Goal: Complete application form: Complete application form

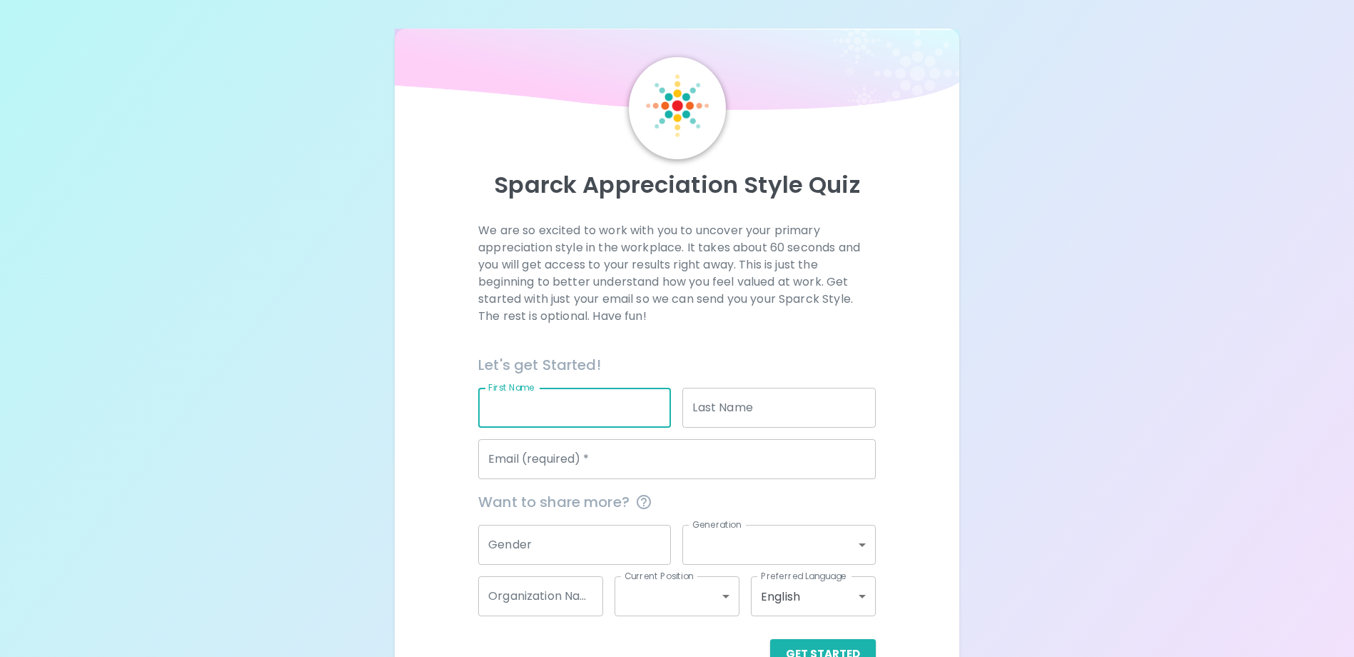
drag, startPoint x: 581, startPoint y: 399, endPoint x: 702, endPoint y: 405, distance: 120.8
click at [582, 398] on input "First Name" at bounding box center [574, 408] width 193 height 40
type input "[PERSON_NAME]"
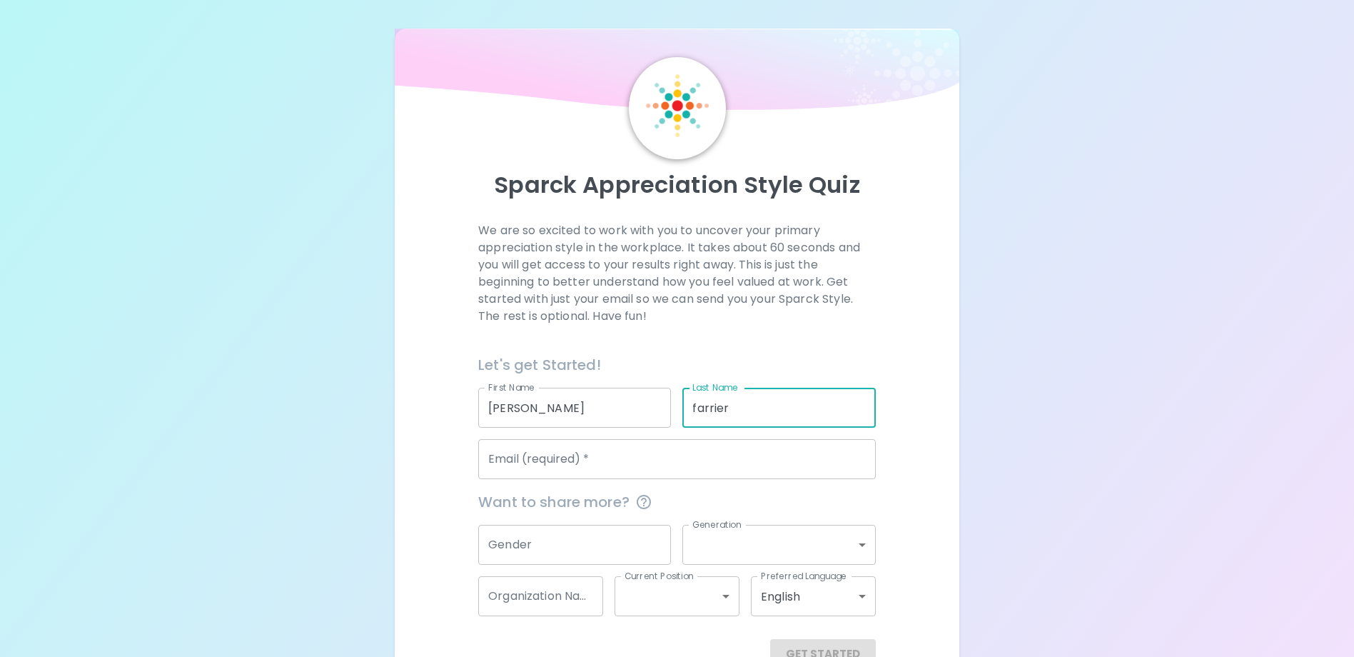
type input "farrier"
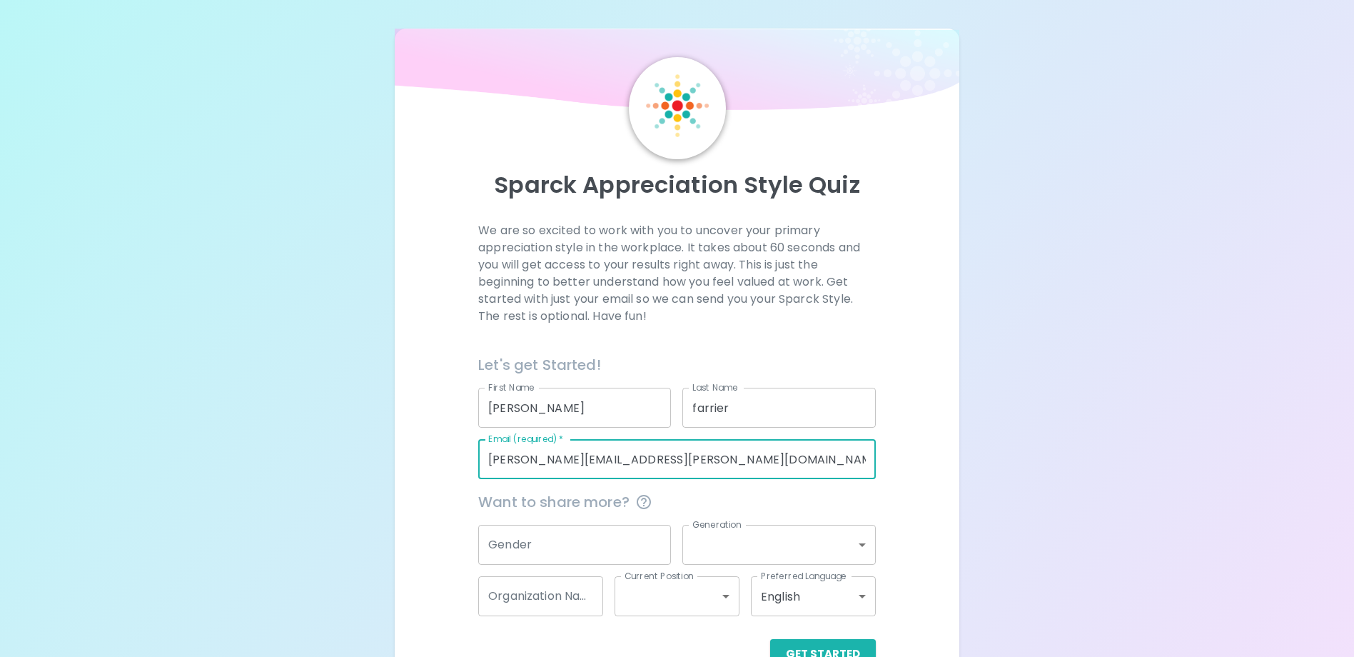
type input "[PERSON_NAME][EMAIL_ADDRESS][PERSON_NAME][DOMAIN_NAME]"
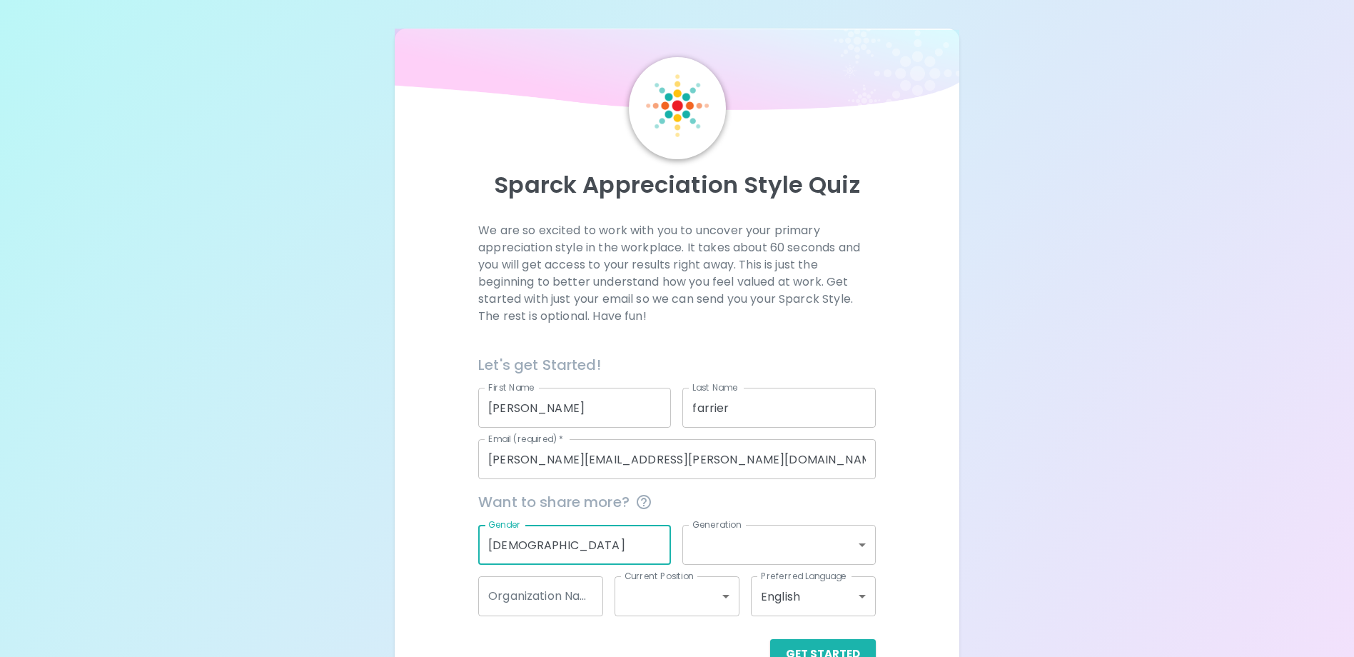
type input "[DEMOGRAPHIC_DATA]"
click at [804, 530] on body "Sparck Appreciation Style Quiz We are so excited to work with you to uncover yo…" at bounding box center [677, 348] width 1354 height 697
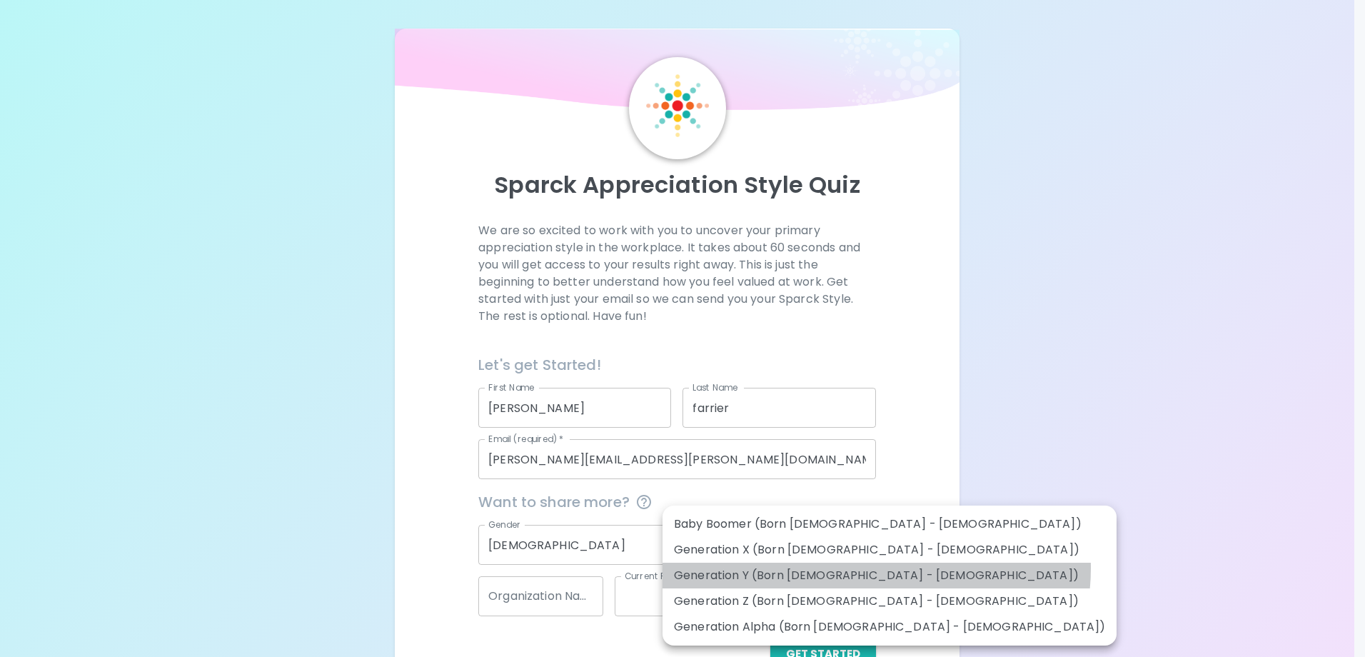
click at [876, 568] on li "Generation Y (Born [DEMOGRAPHIC_DATA] - [DEMOGRAPHIC_DATA])" at bounding box center [889, 575] width 454 height 26
type input "generation_y"
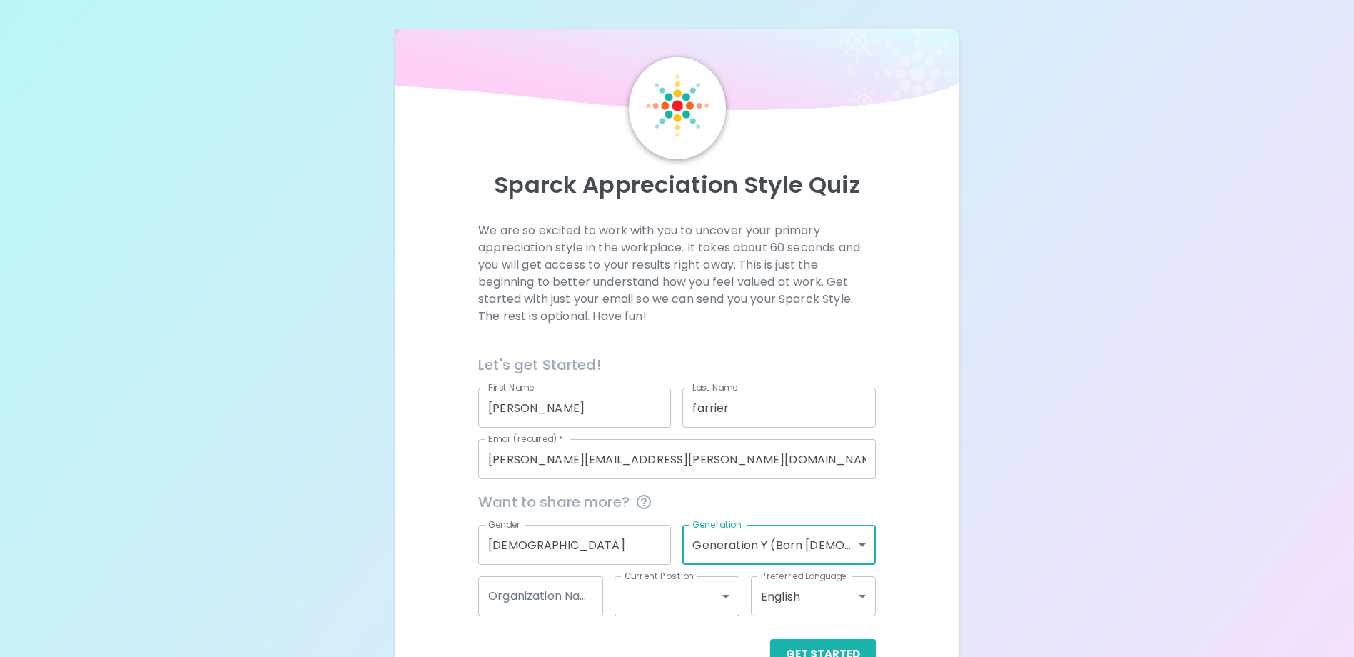
scroll to position [41, 0]
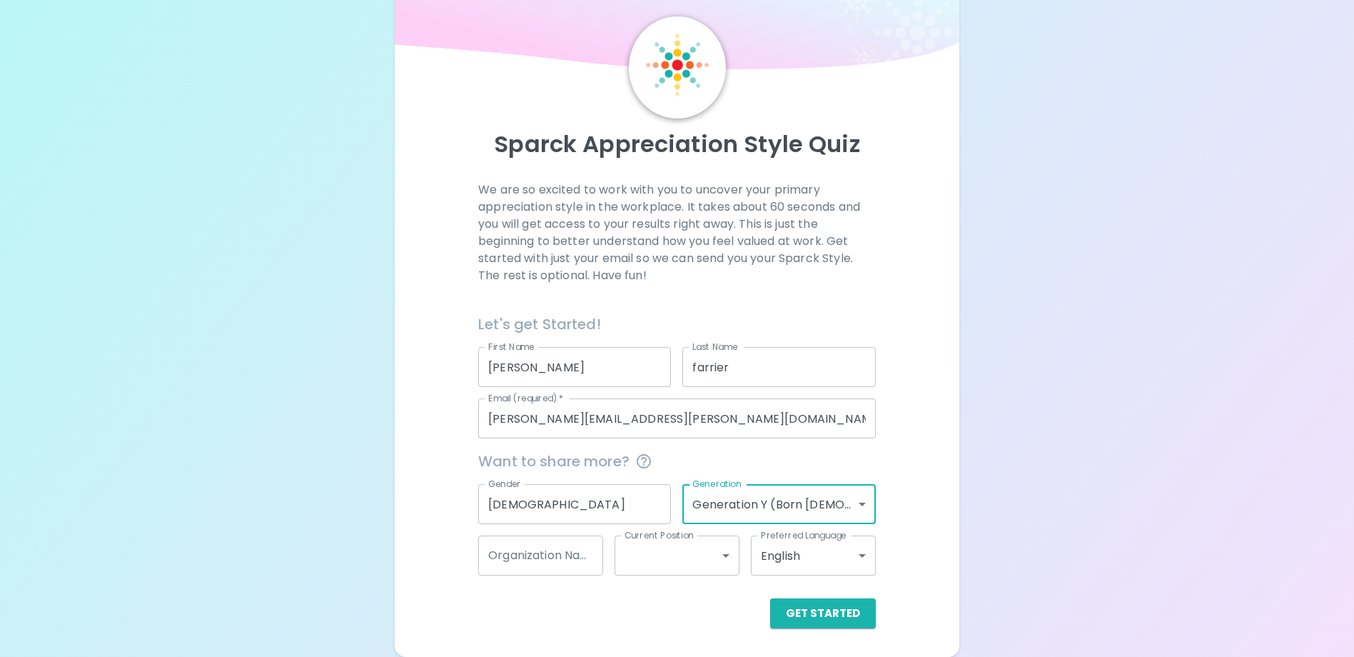
click at [569, 549] on input "Organization Name" at bounding box center [540, 555] width 125 height 40
click at [652, 550] on body "Sparck Appreciation Style Quiz We are so excited to work with you to uncover yo…" at bounding box center [677, 307] width 1354 height 697
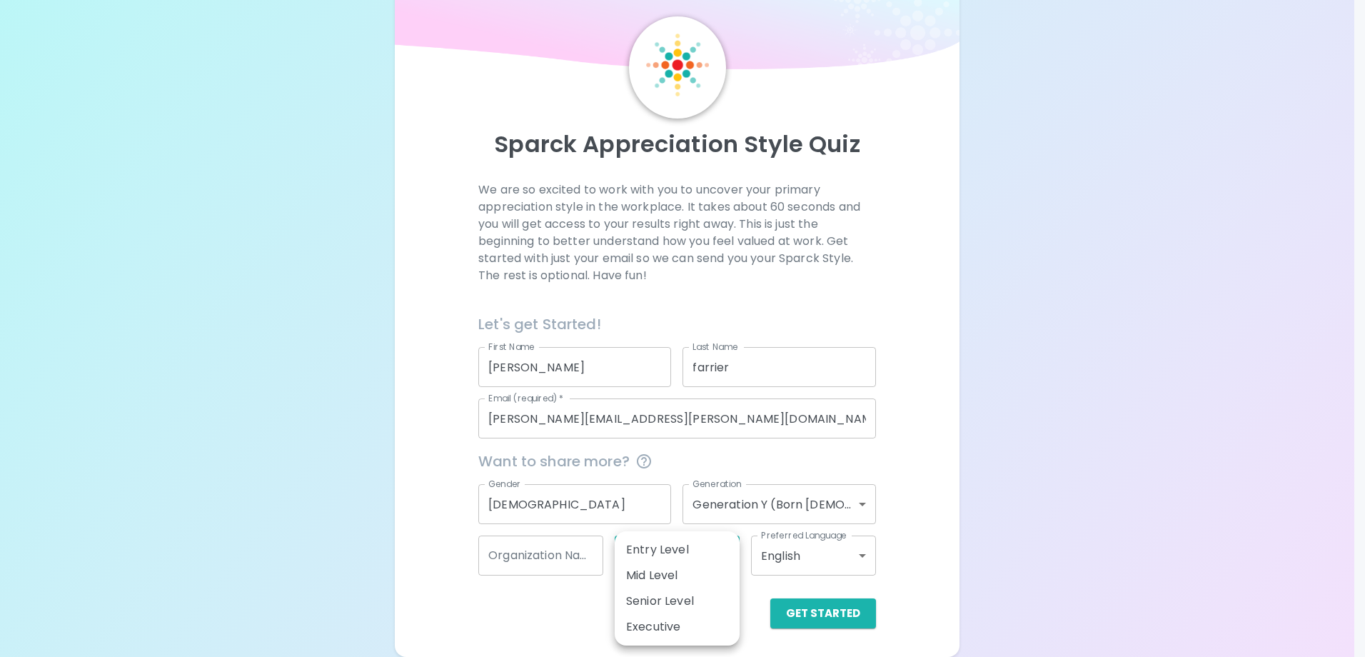
click at [655, 575] on li "Mid Level" at bounding box center [677, 575] width 125 height 26
type input "mid_level"
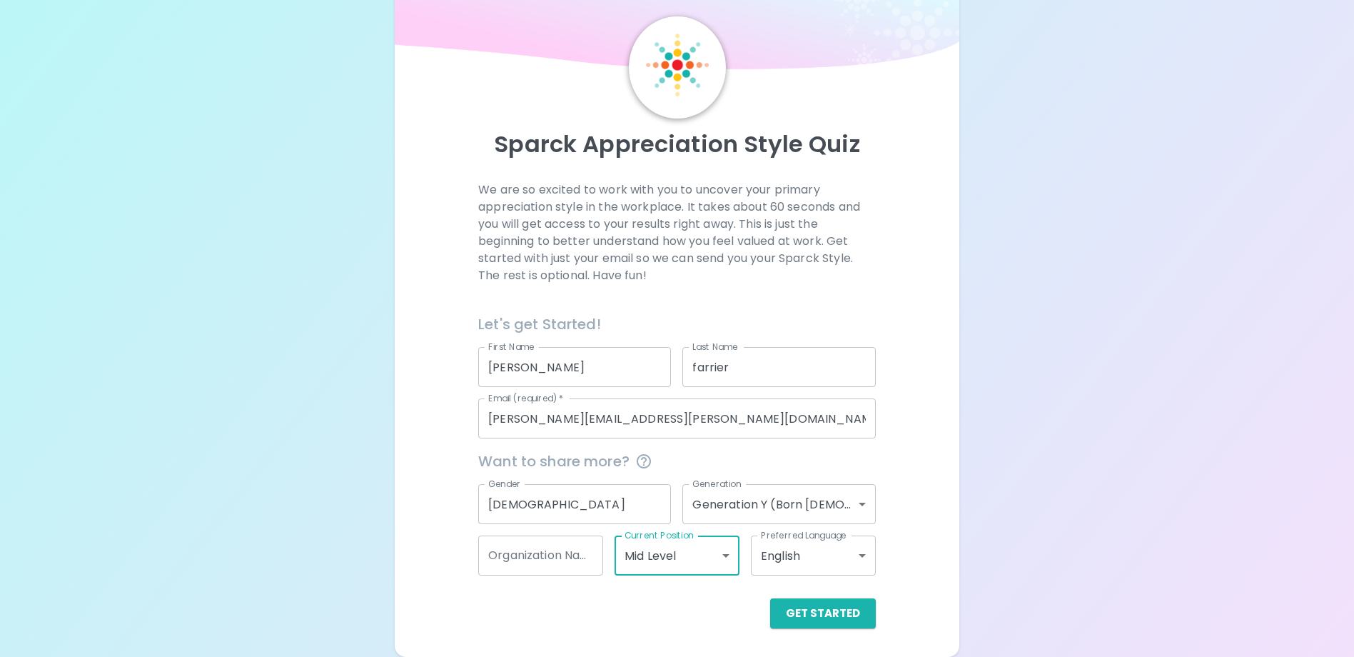
click at [473, 557] on div "Organization Name Organization Name" at bounding box center [535, 549] width 136 height 51
click at [491, 549] on input "Organization Name" at bounding box center [540, 555] width 125 height 40
type input "Banner Health"
click at [814, 617] on button "Get Started" at bounding box center [823, 613] width 106 height 30
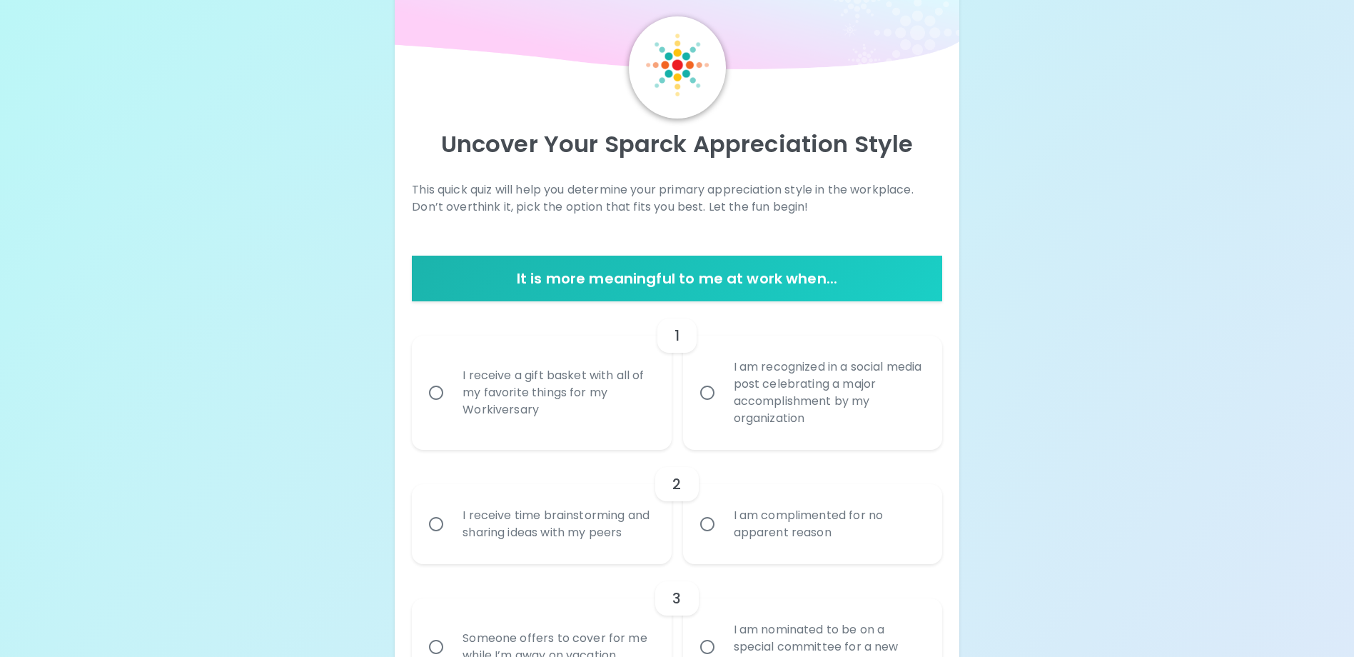
click at [527, 405] on div "I receive a gift basket with all of my favorite things for my Workiversary" at bounding box center [557, 393] width 212 height 86
click at [451, 405] on input "I receive a gift basket with all of my favorite things for my Workiversary" at bounding box center [436, 393] width 30 height 30
radio input "true"
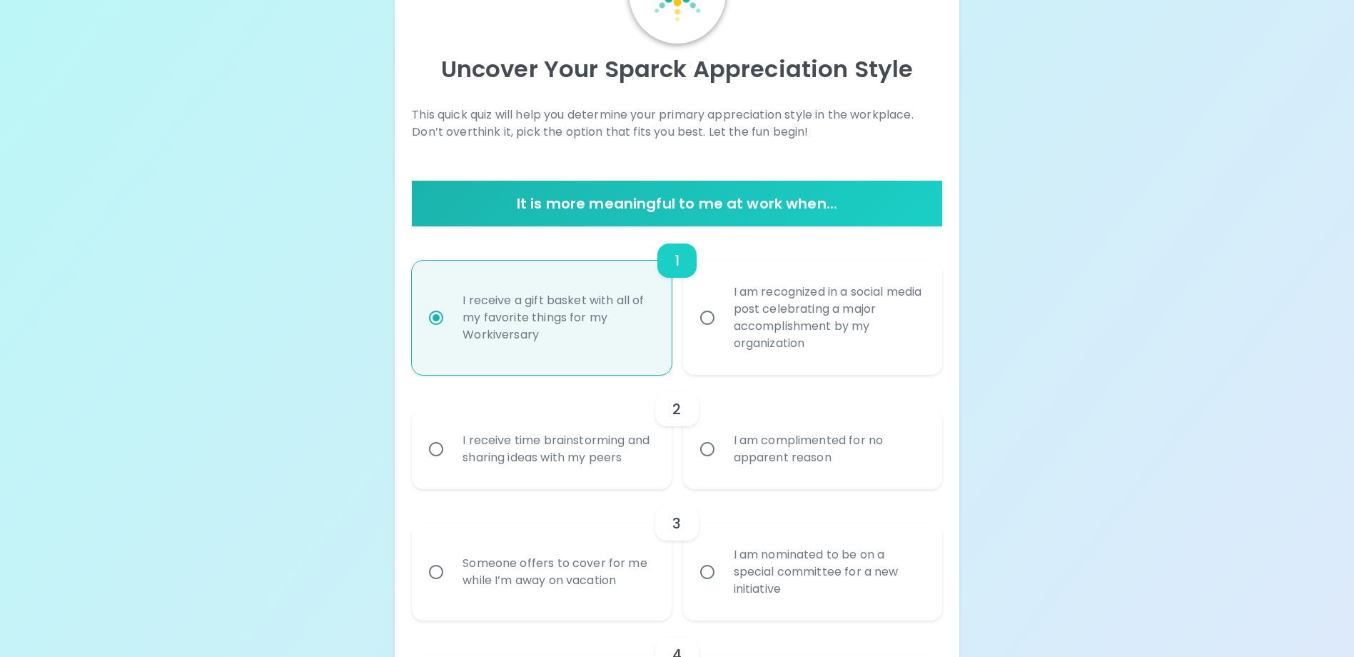
scroll to position [155, 0]
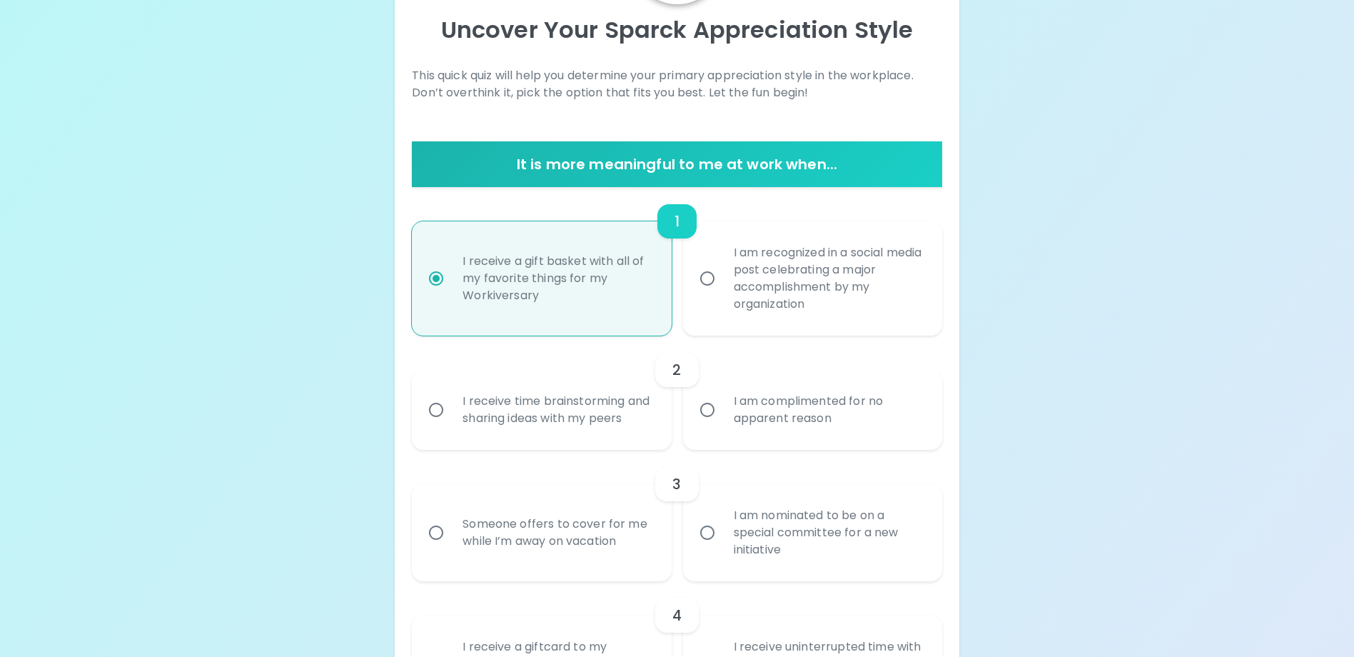
click at [559, 426] on div "I receive time brainstorming and sharing ideas with my peers" at bounding box center [557, 409] width 212 height 69
click at [451, 425] on input "I receive time brainstorming and sharing ideas with my peers" at bounding box center [436, 410] width 30 height 30
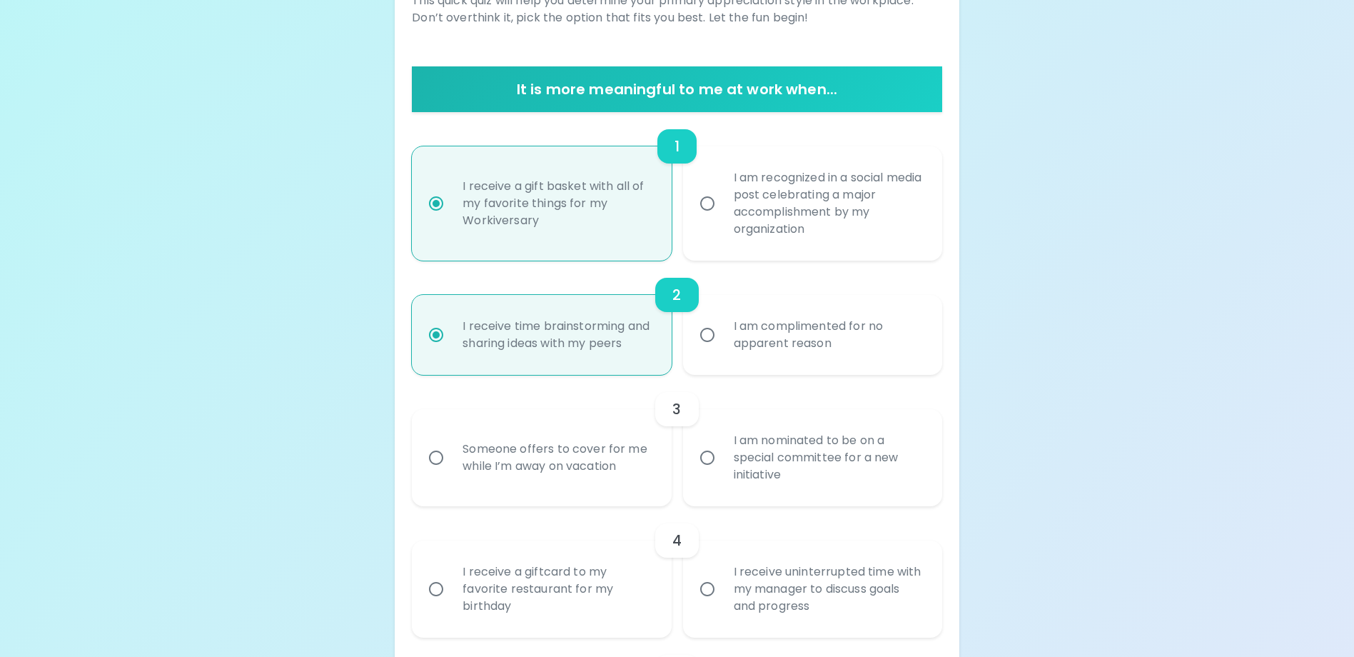
scroll to position [269, 0]
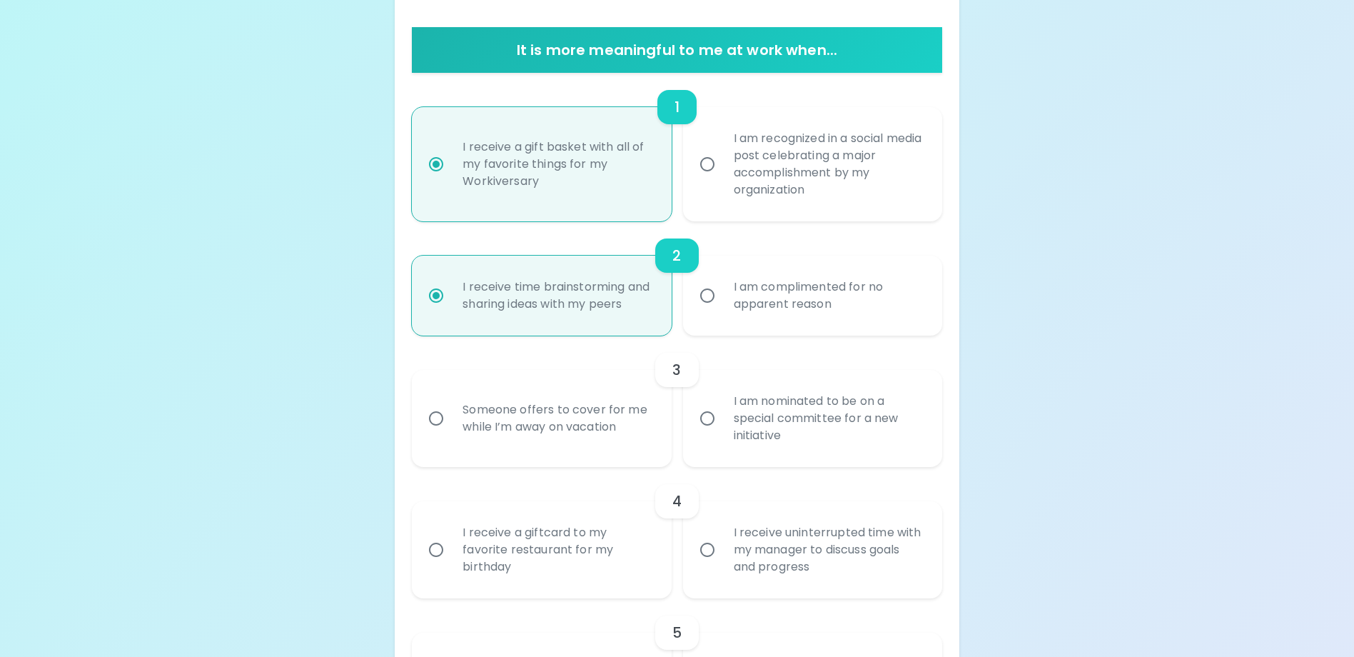
radio input "true"
click at [543, 441] on div "Someone offers to cover for me while I’m away on vacation" at bounding box center [557, 418] width 212 height 69
click at [451, 433] on input "Someone offers to cover for me while I’m away on vacation" at bounding box center [436, 418] width 30 height 30
radio input "false"
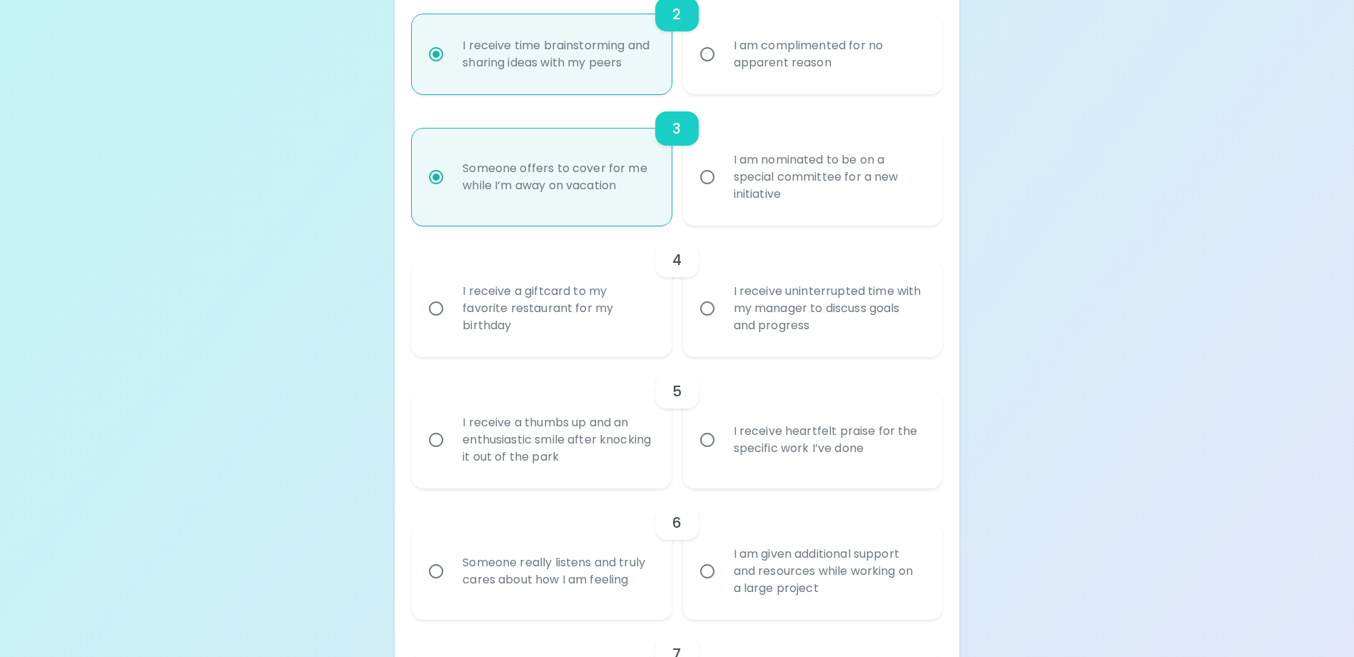
scroll to position [526, 0]
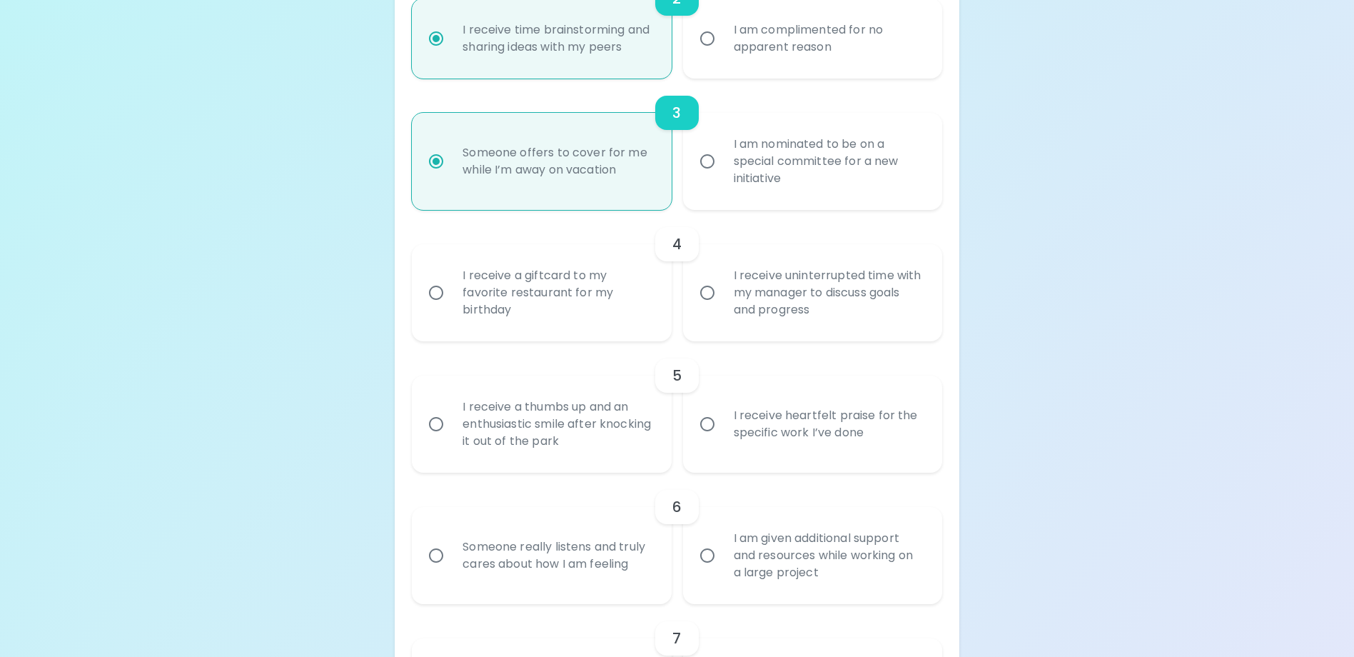
radio input "true"
click at [550, 321] on div "I receive a giftcard to my favorite restaurant for my birthday" at bounding box center [557, 293] width 212 height 86
click at [451, 308] on input "I receive a giftcard to my favorite restaurant for my birthday" at bounding box center [436, 293] width 30 height 30
radio input "false"
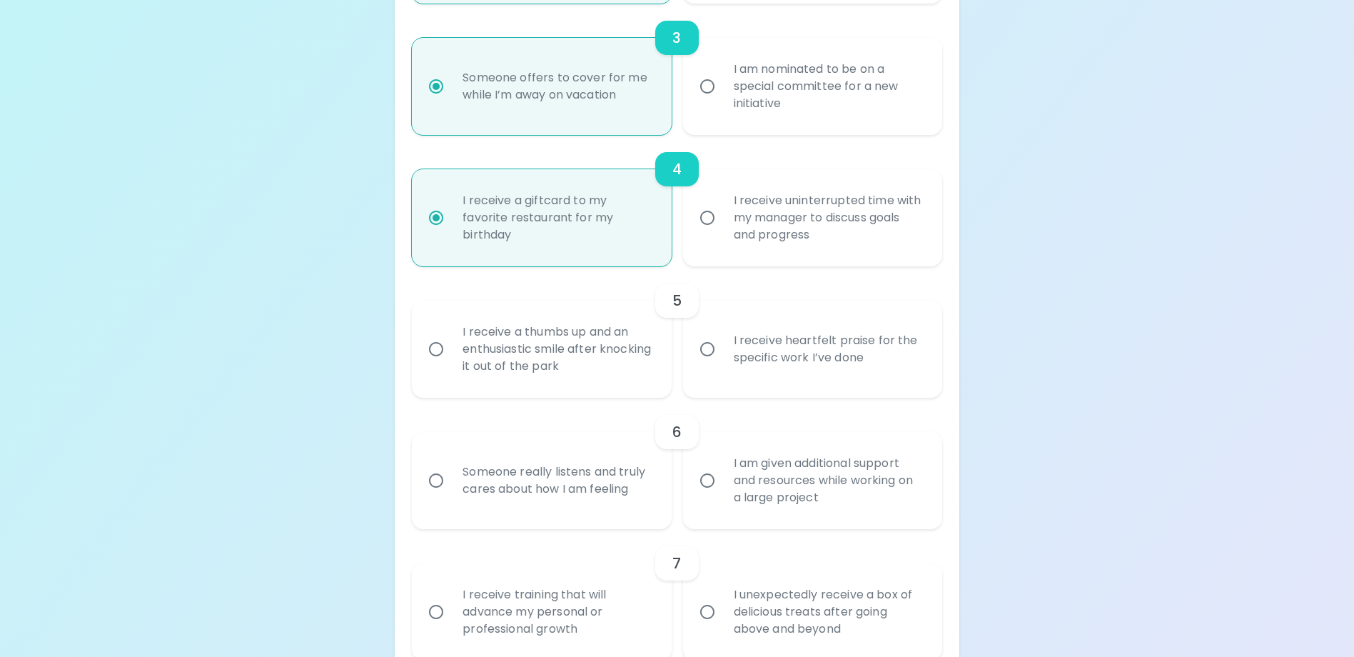
scroll to position [640, 0]
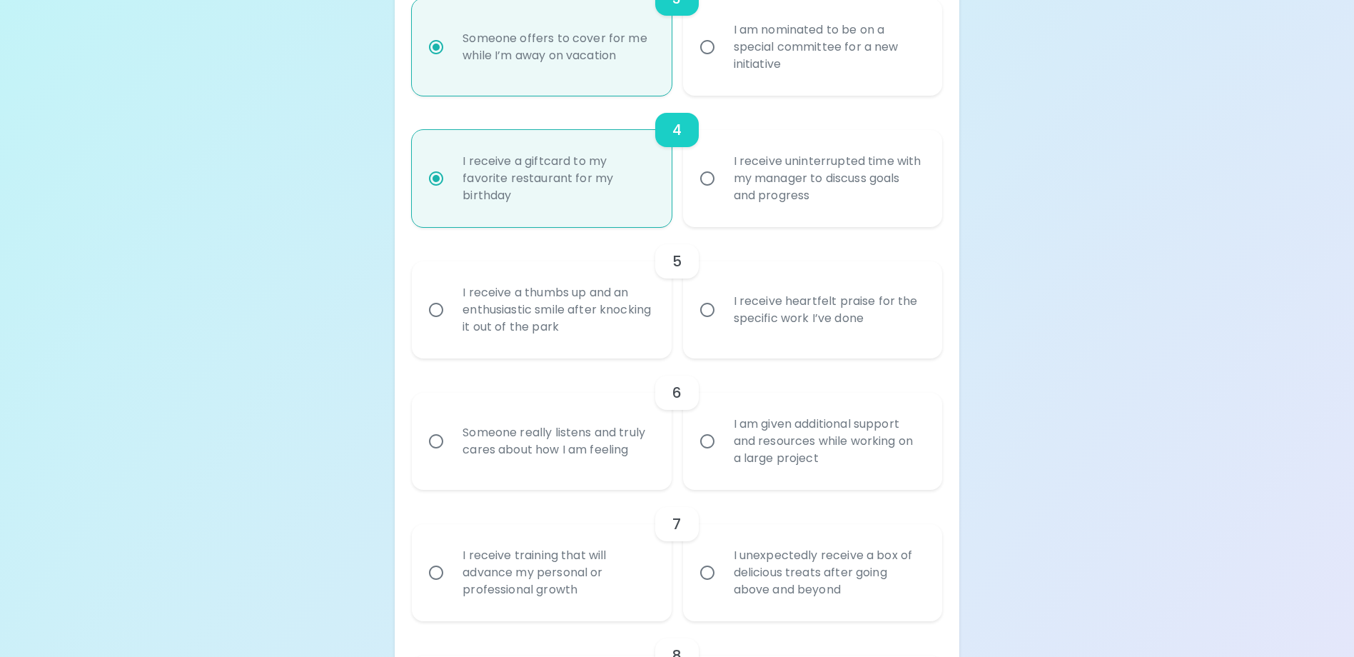
radio input "true"
click at [552, 350] on div "I receive a thumbs up and an enthusiastic smile after knocking it out of the pa…" at bounding box center [557, 310] width 212 height 86
click at [451, 325] on input "I receive a thumbs up and an enthusiastic smile after knocking it out of the pa…" at bounding box center [436, 310] width 30 height 30
radio input "false"
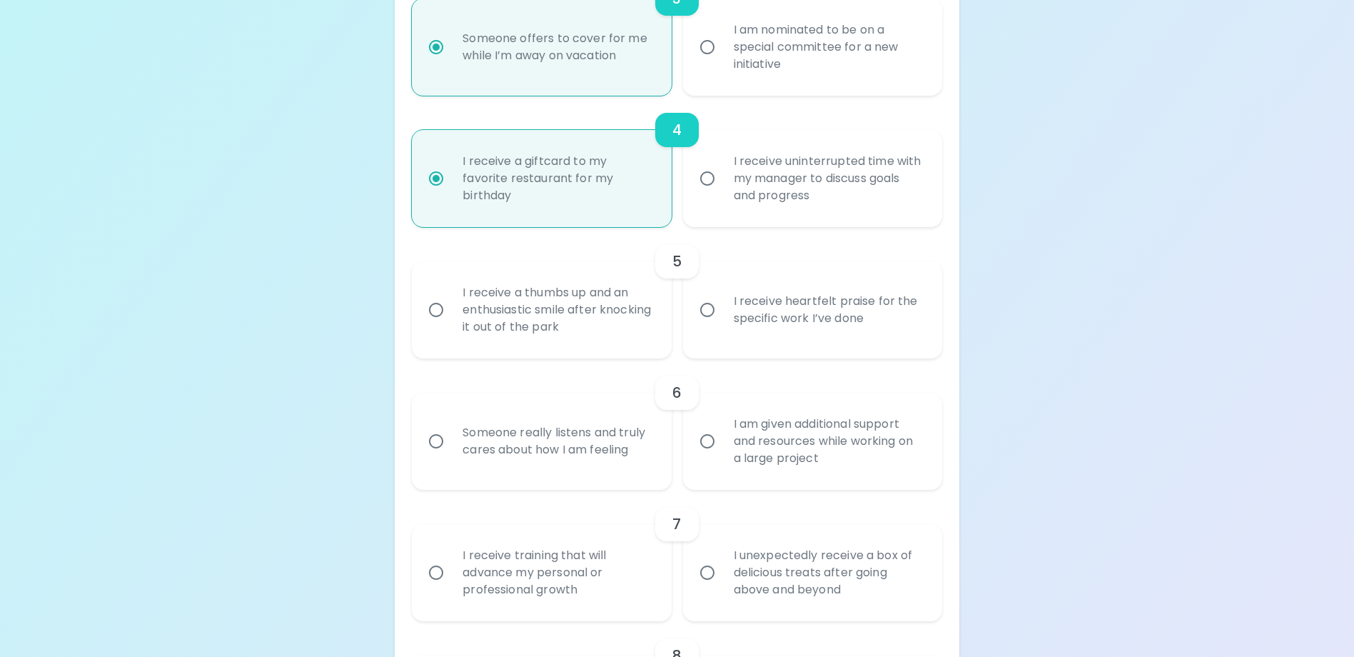
radio input "false"
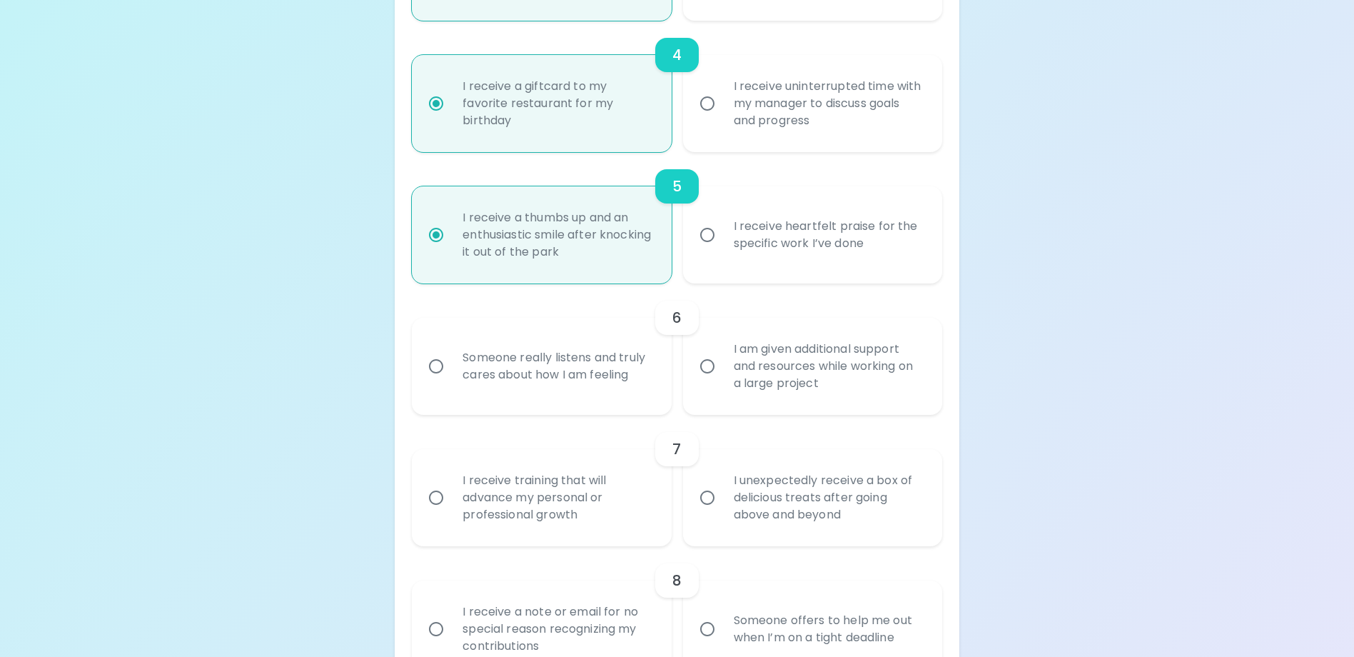
scroll to position [755, 0]
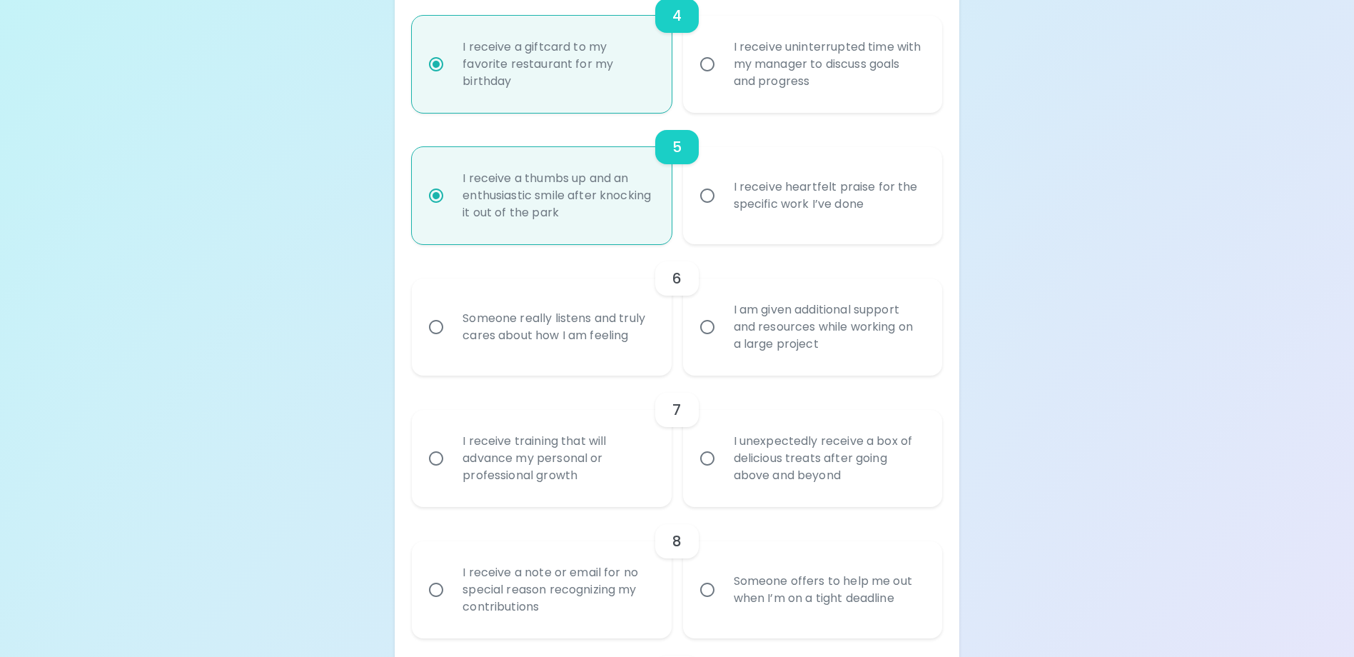
radio input "true"
click at [768, 363] on div "I am given additional support and resources while working on a large project" at bounding box center [828, 327] width 212 height 86
click at [722, 342] on input "I am given additional support and resources while working on a large project" at bounding box center [707, 327] width 30 height 30
radio input "false"
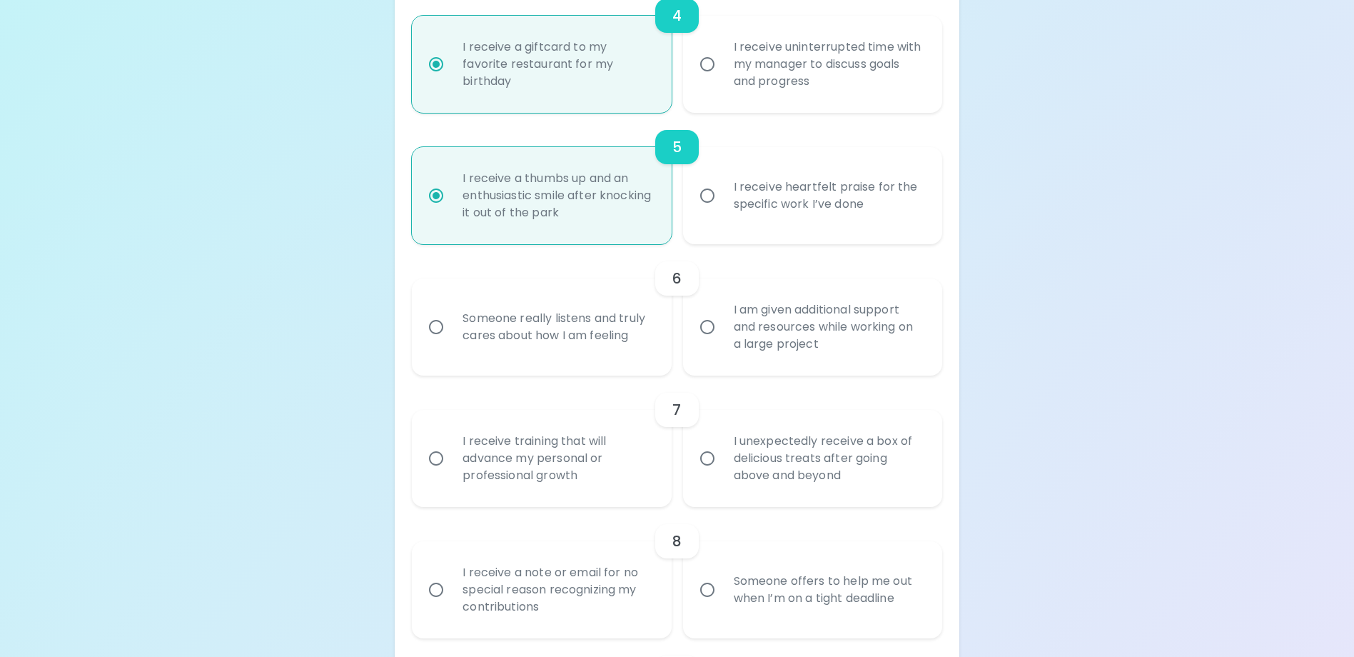
radio input "false"
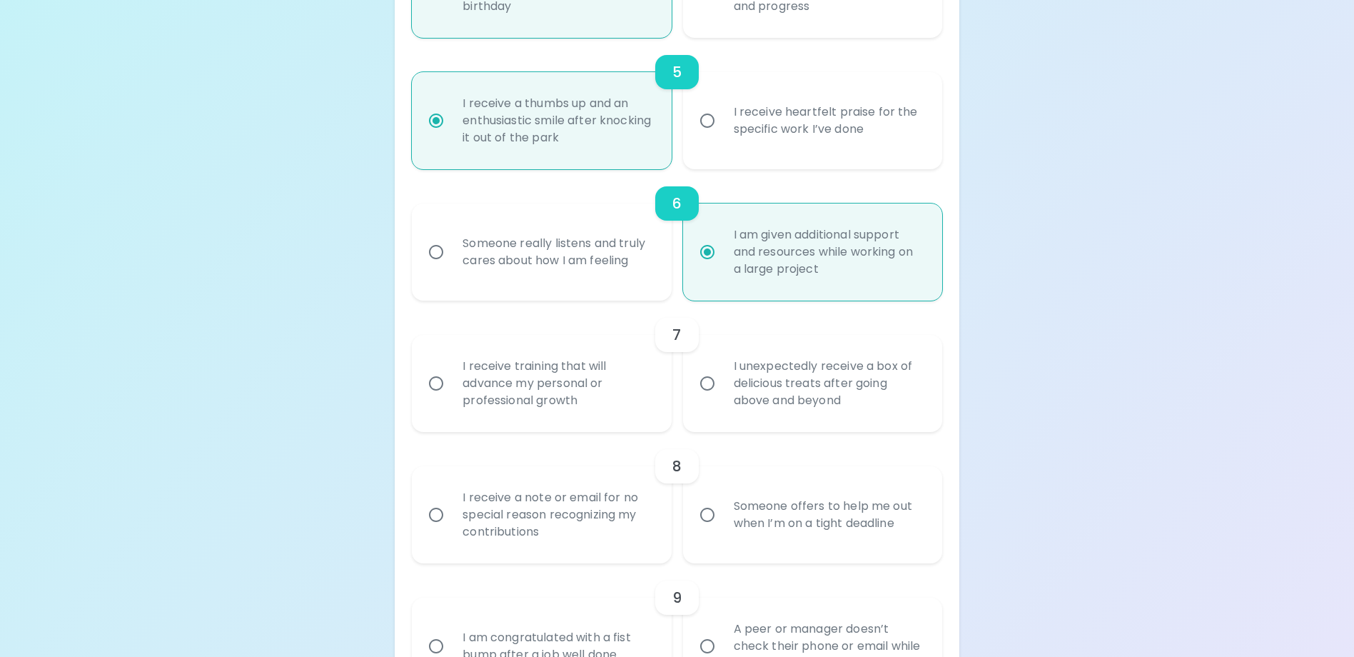
scroll to position [869, 0]
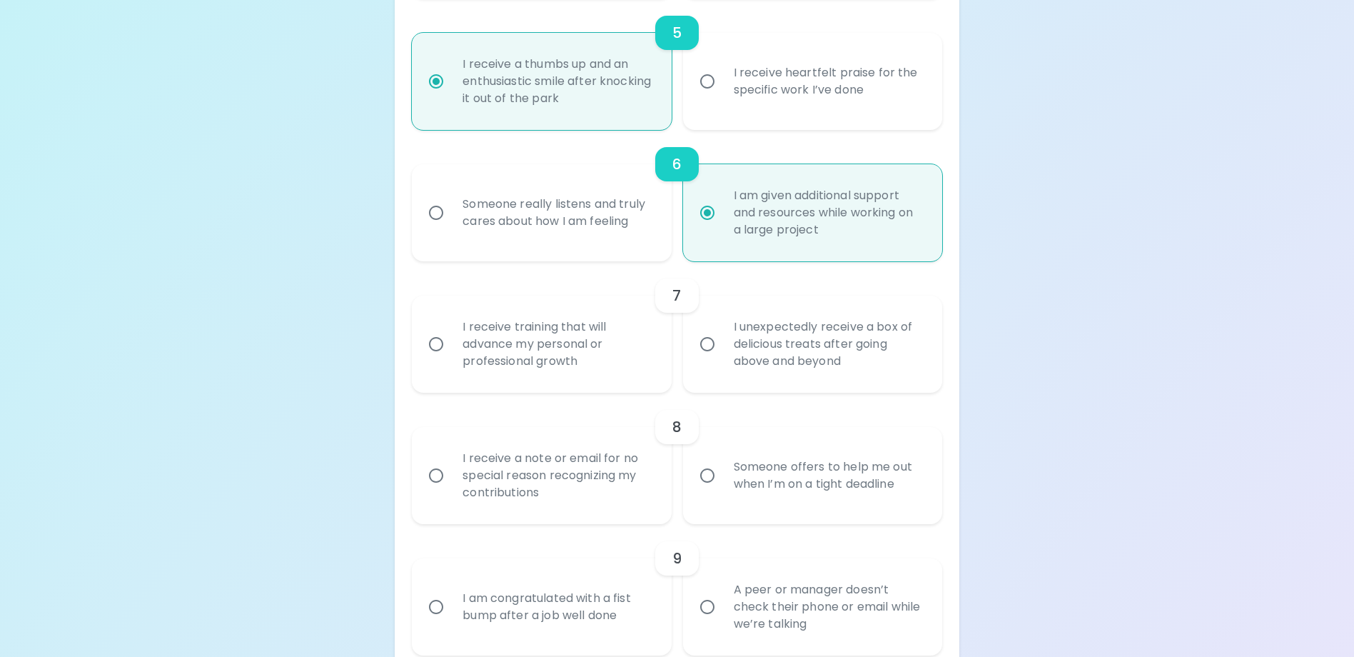
radio input "true"
click at [590, 261] on label "Someone really listens and truly cares about how I am feeling" at bounding box center [533, 212] width 259 height 97
click at [451, 228] on input "Someone really listens and truly cares about how I am feeling" at bounding box center [436, 213] width 30 height 30
radio input "false"
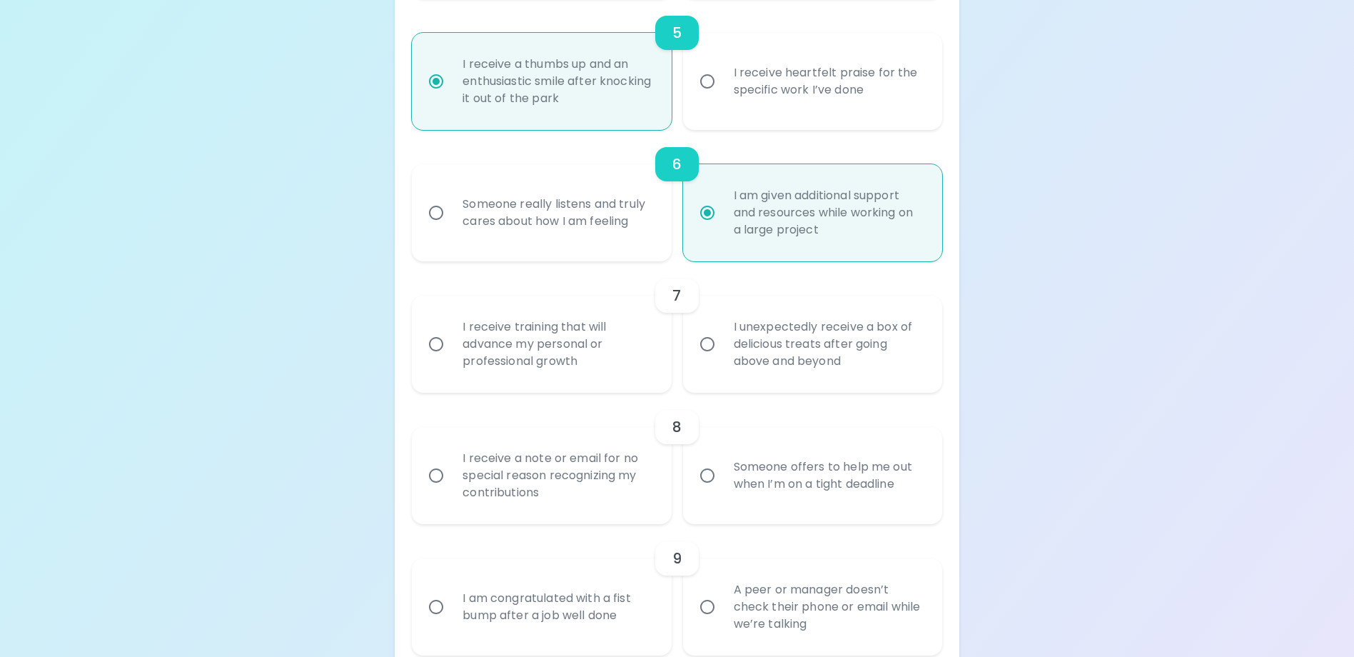
radio input "false"
radio input "true"
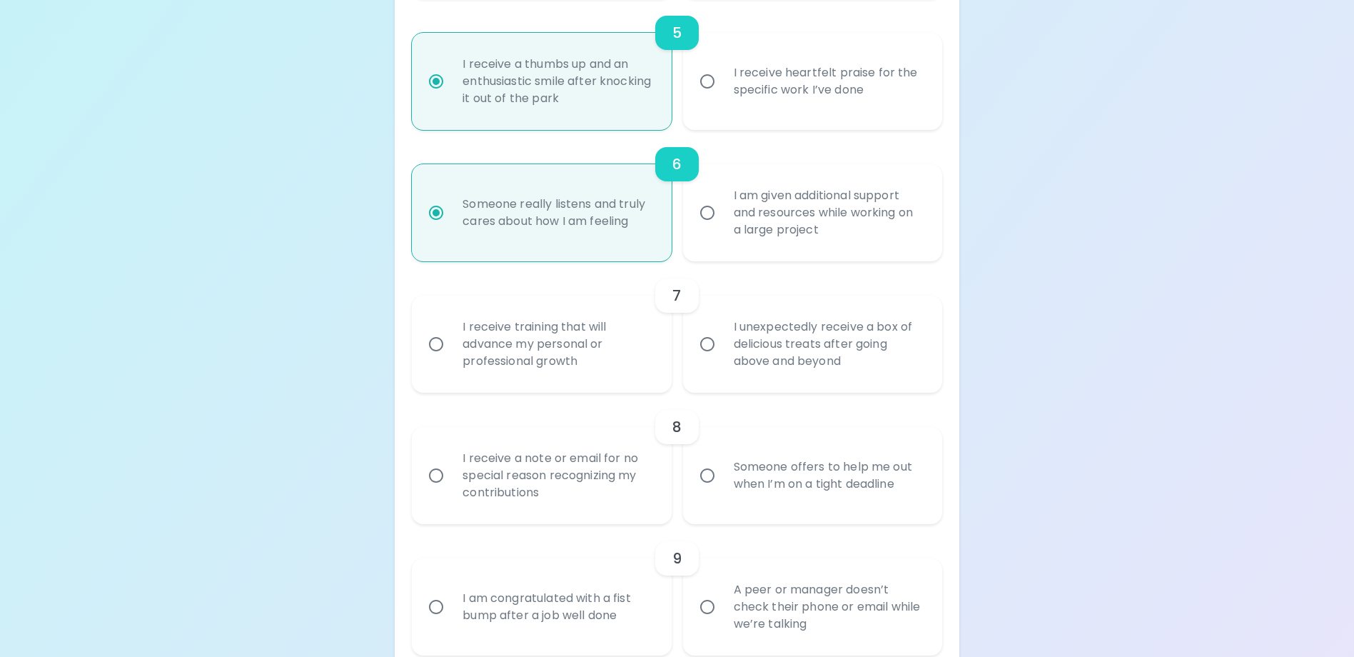
radio input "true"
click at [577, 387] on div "I receive training that will advance my personal or professional growth" at bounding box center [557, 344] width 212 height 86
click at [451, 359] on input "I receive training that will advance my personal or professional growth" at bounding box center [436, 344] width 30 height 30
radio input "false"
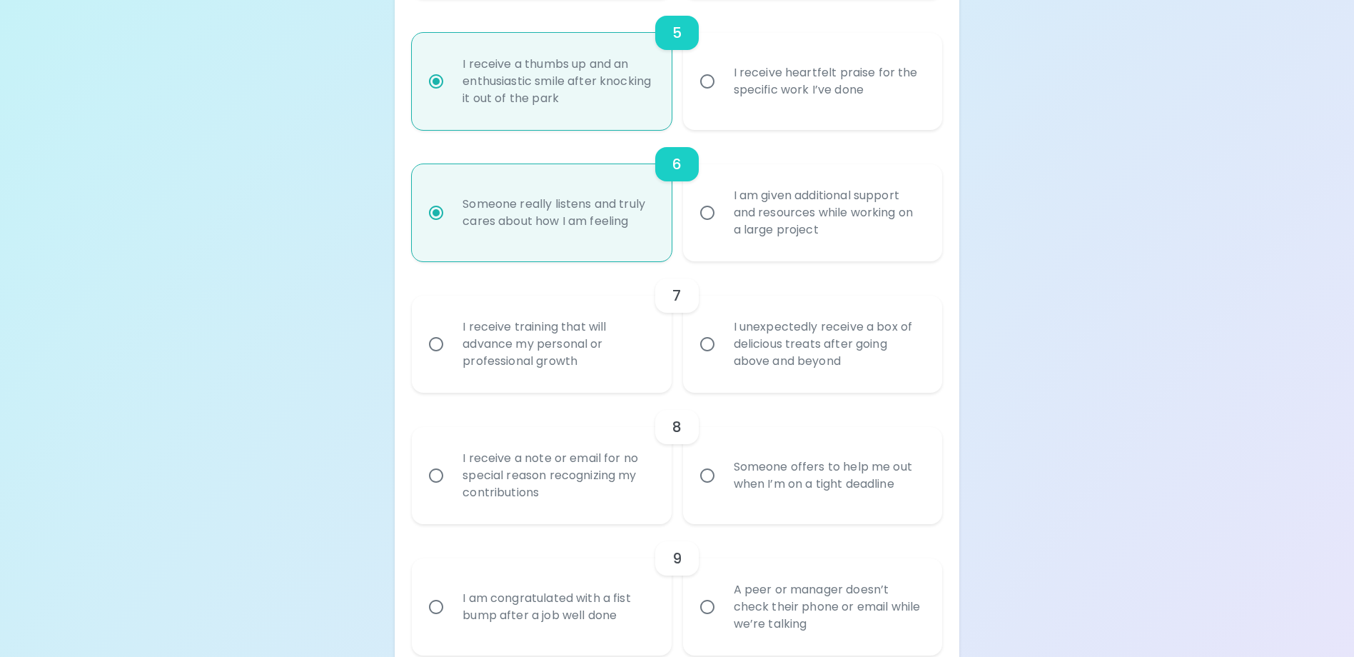
radio input "false"
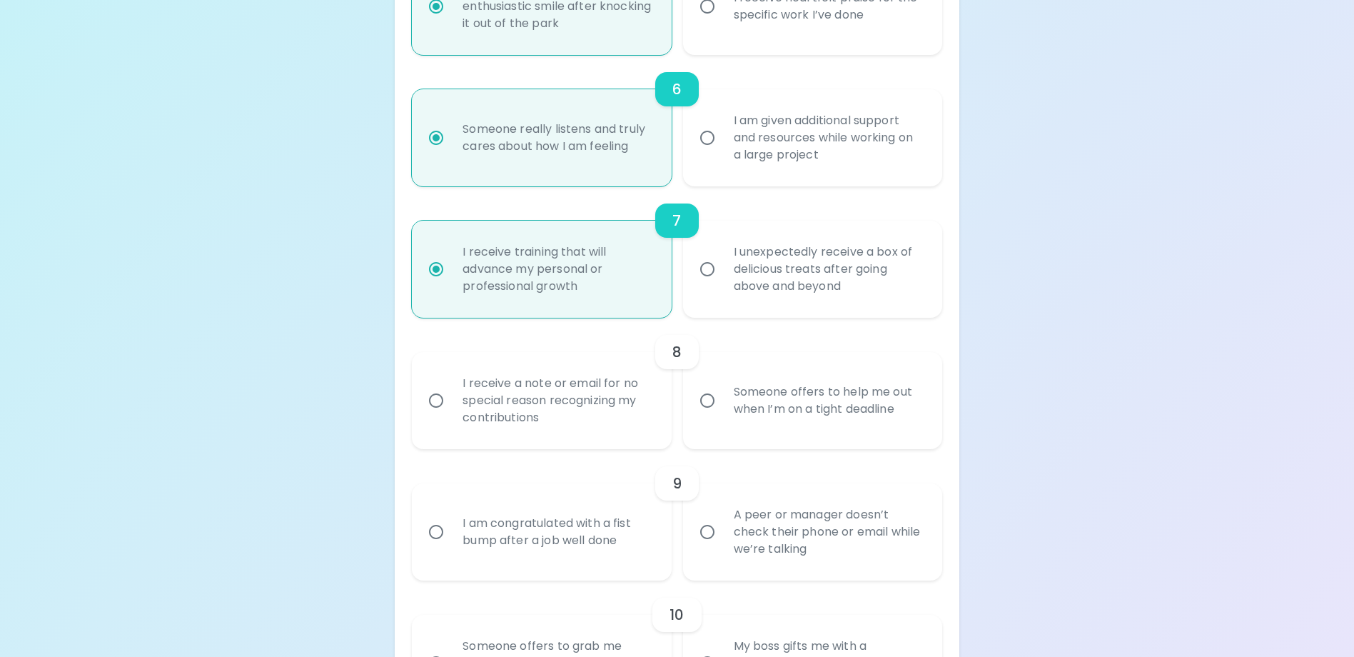
scroll to position [983, 0]
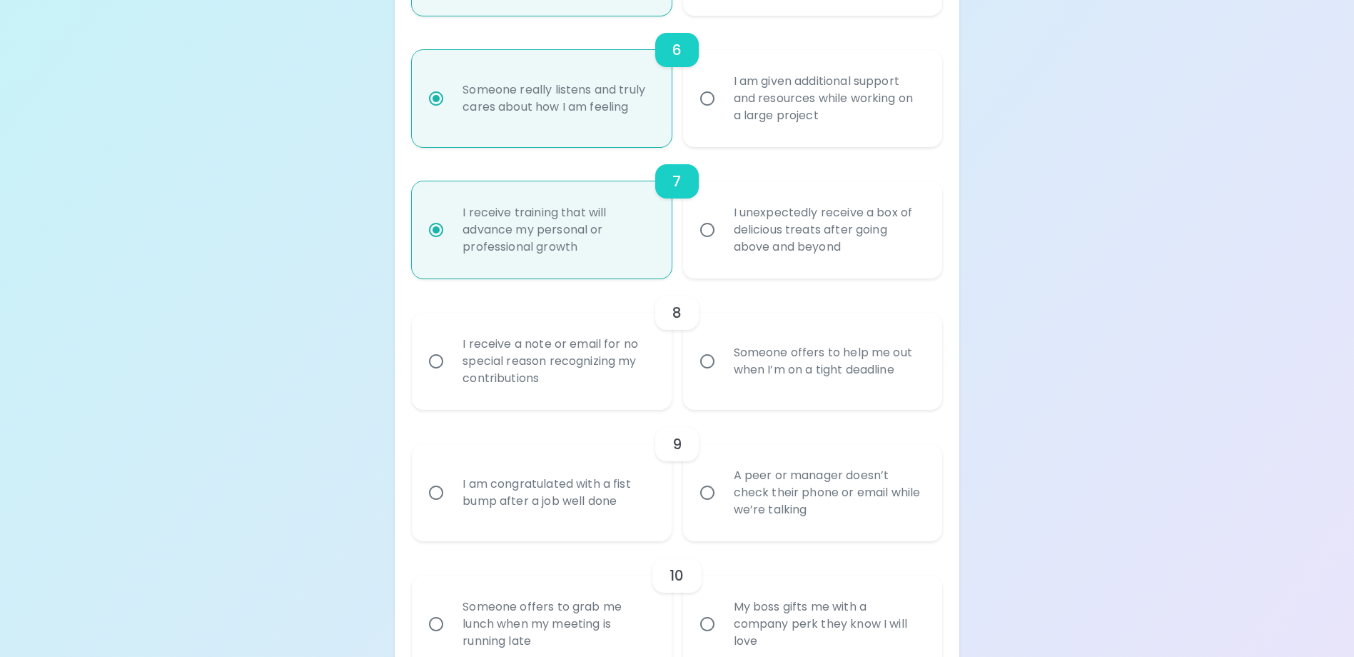
radio input "true"
click at [874, 388] on div "Someone offers to help me out when I’m on a tight deadline" at bounding box center [828, 361] width 212 height 69
click at [722, 376] on input "Someone offers to help me out when I’m on a tight deadline" at bounding box center [707, 361] width 30 height 30
radio input "false"
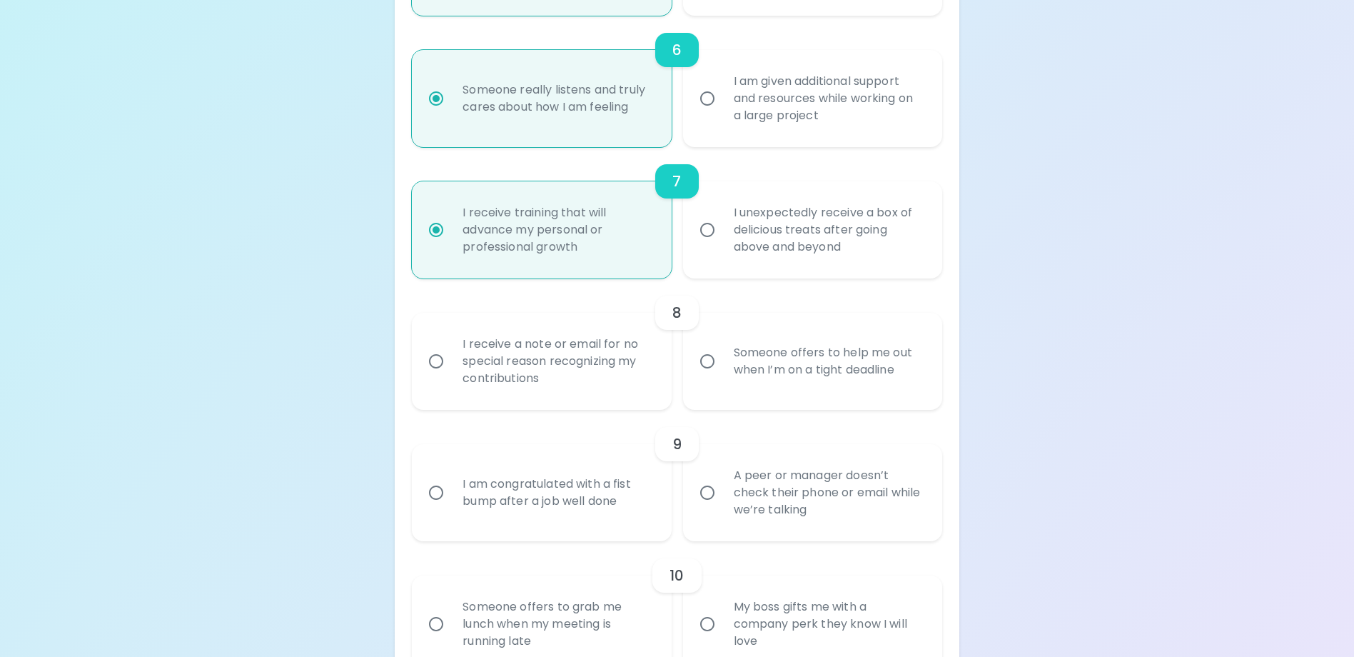
radio input "false"
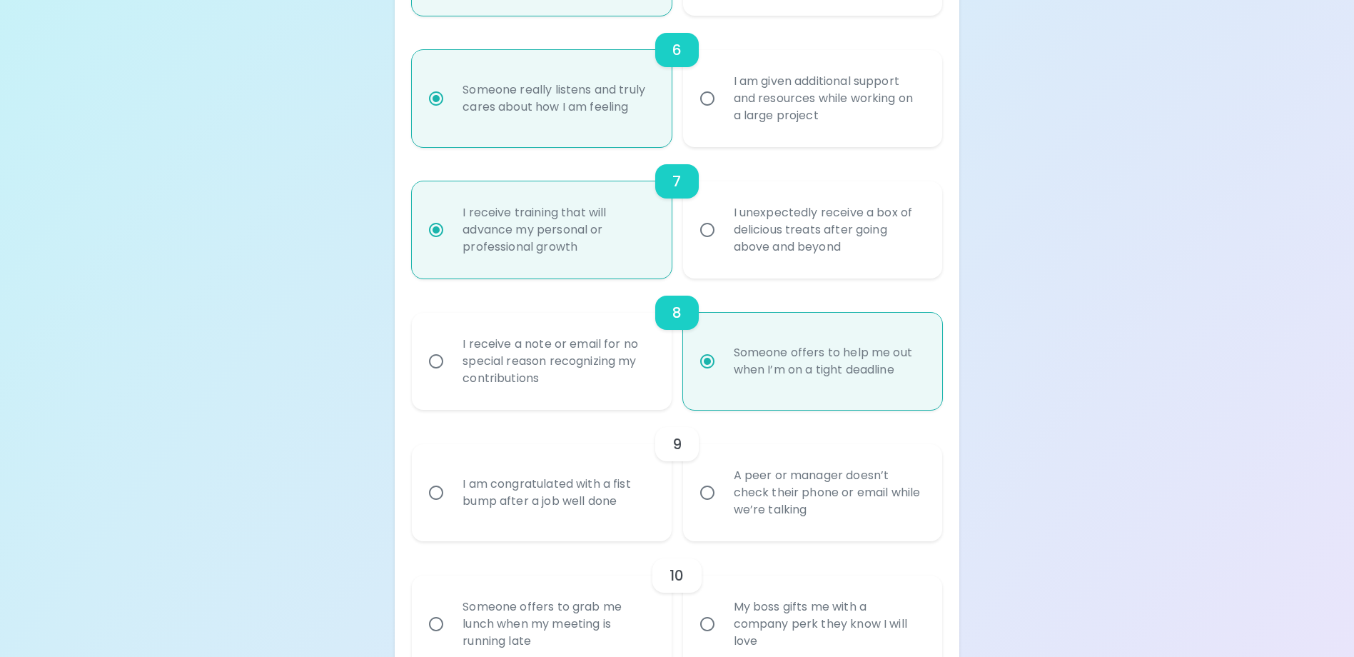
scroll to position [1097, 0]
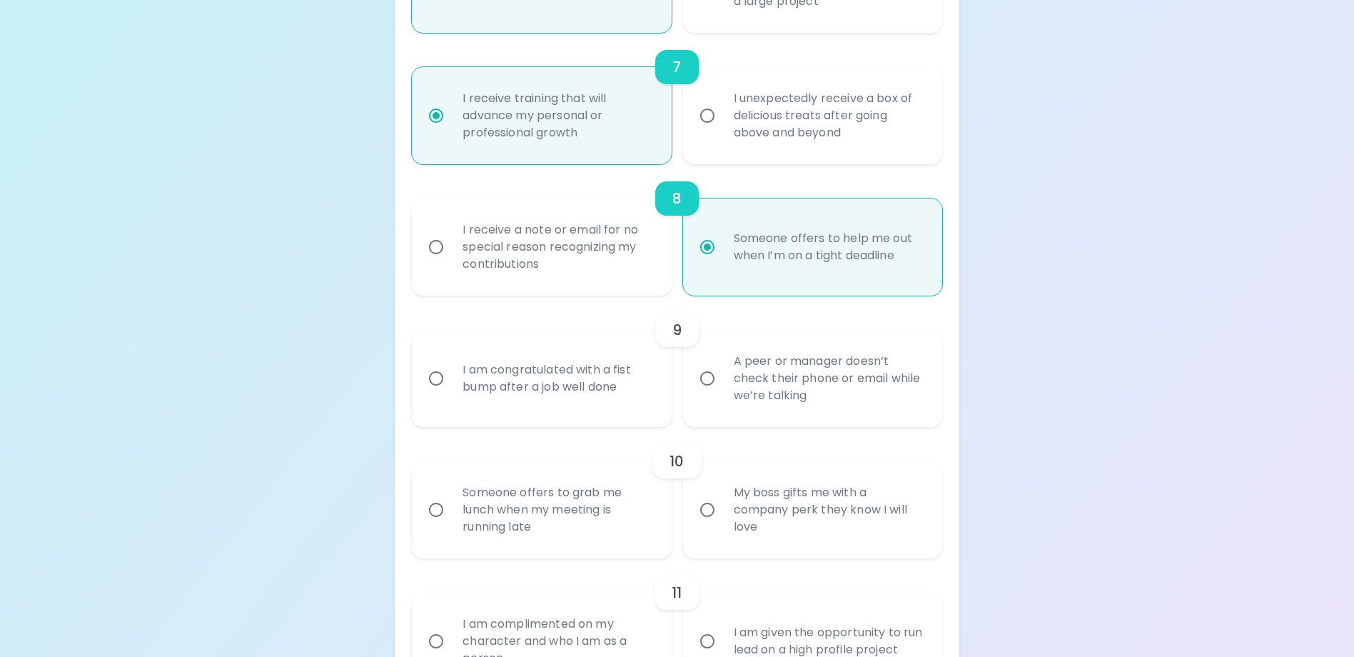
radio input "true"
click at [864, 418] on div "A peer or manager doesn’t check their phone or email while we’re talking" at bounding box center [828, 378] width 212 height 86
click at [722, 393] on input "A peer or manager doesn’t check their phone or email while we’re talking" at bounding box center [707, 378] width 30 height 30
radio input "false"
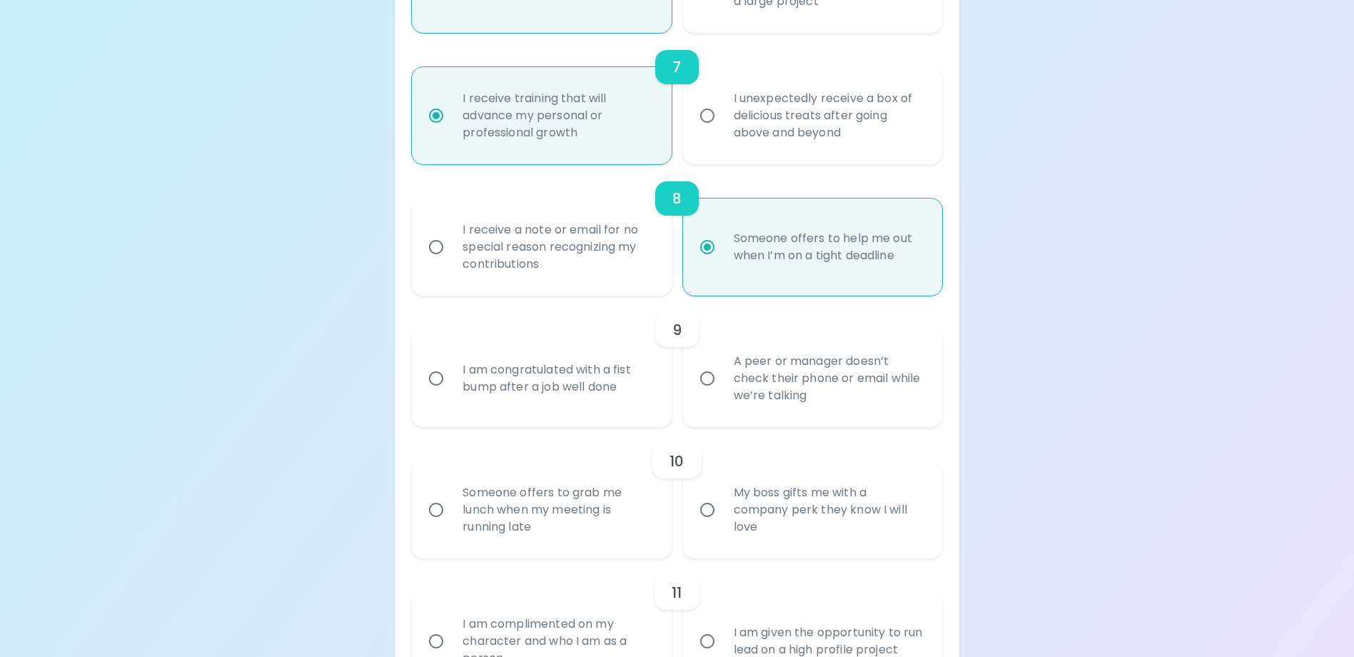
radio input "false"
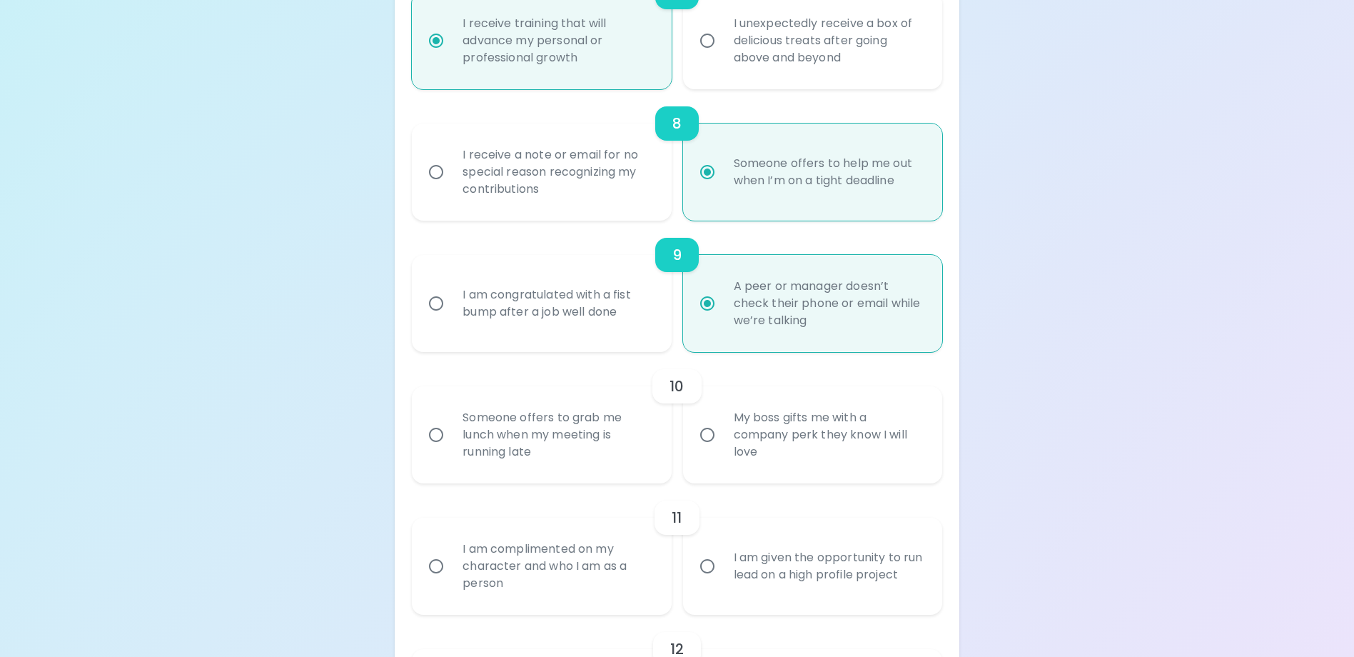
scroll to position [1211, 0]
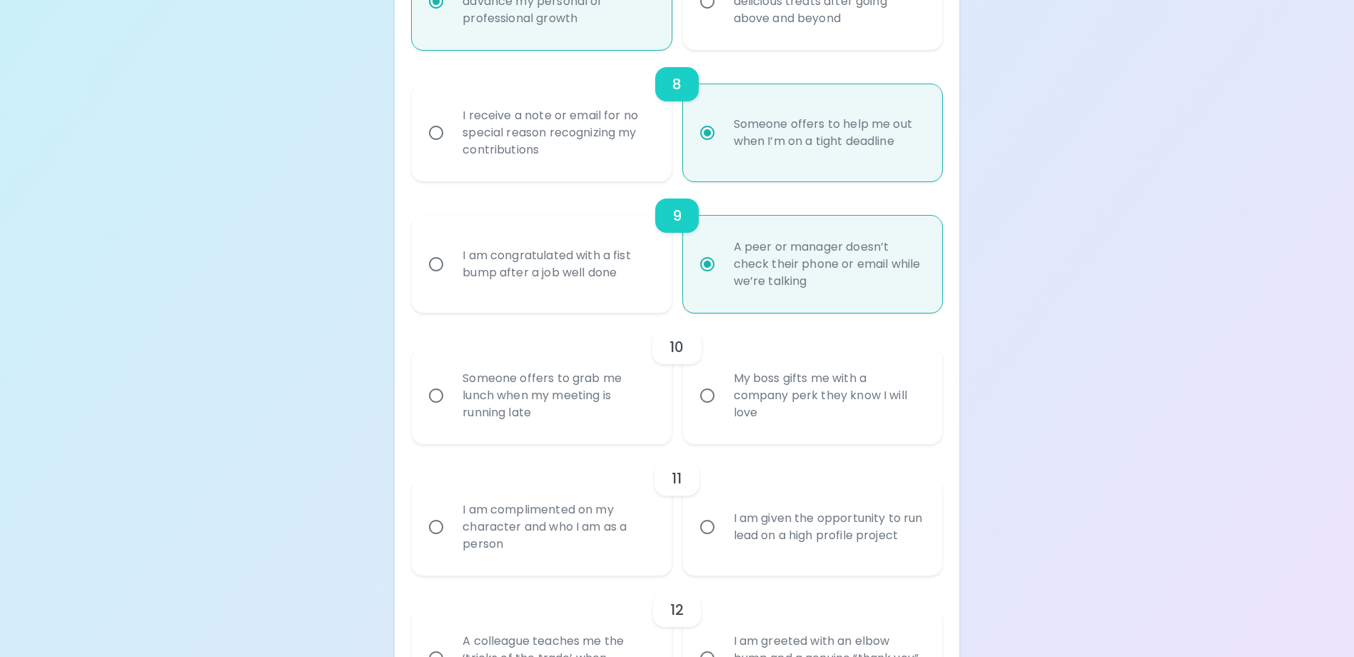
radio input "true"
click at [606, 435] on div "Someone offers to grab me lunch when my meeting is running late" at bounding box center [557, 396] width 212 height 86
click at [451, 410] on input "Someone offers to grab me lunch when my meeting is running late" at bounding box center [436, 395] width 30 height 30
radio input "false"
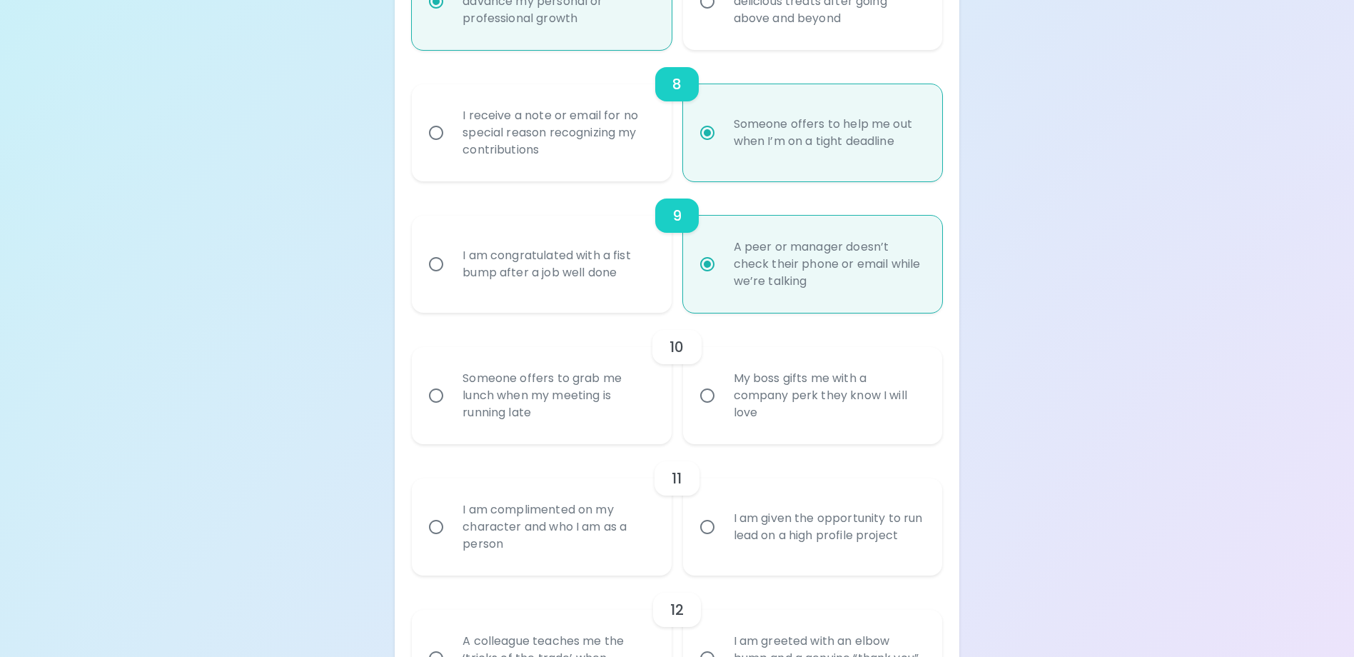
radio input "false"
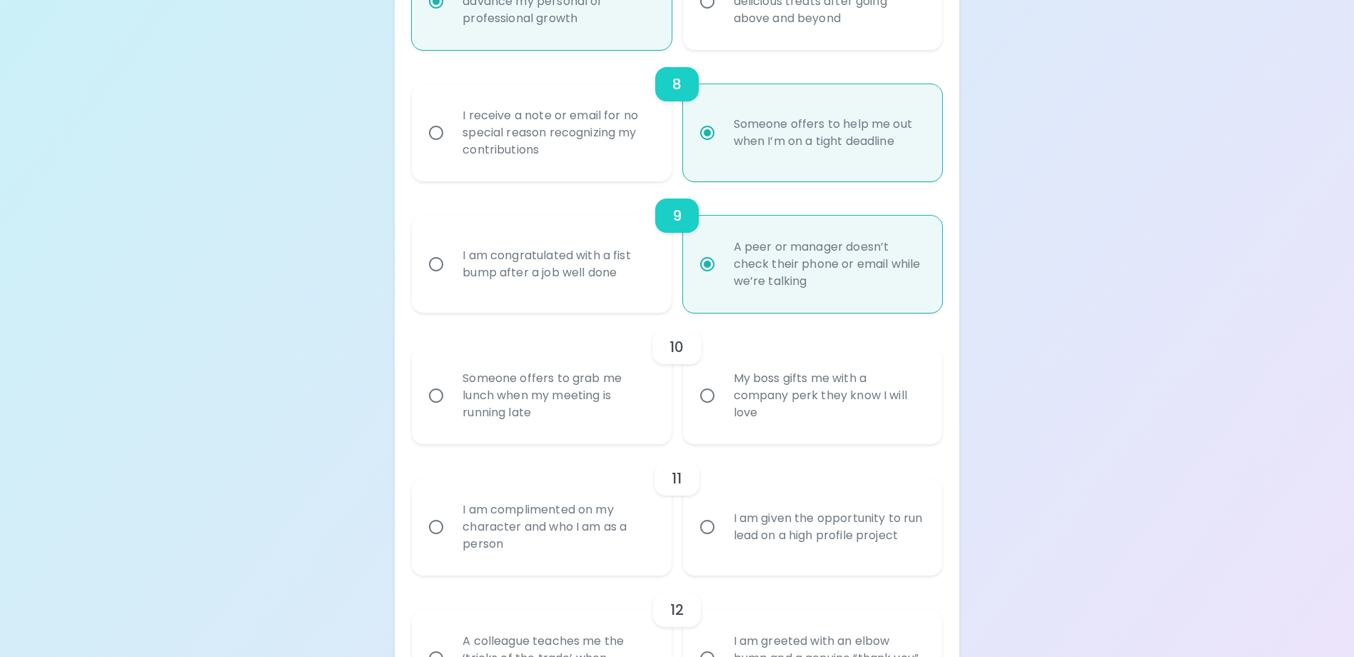
radio input "false"
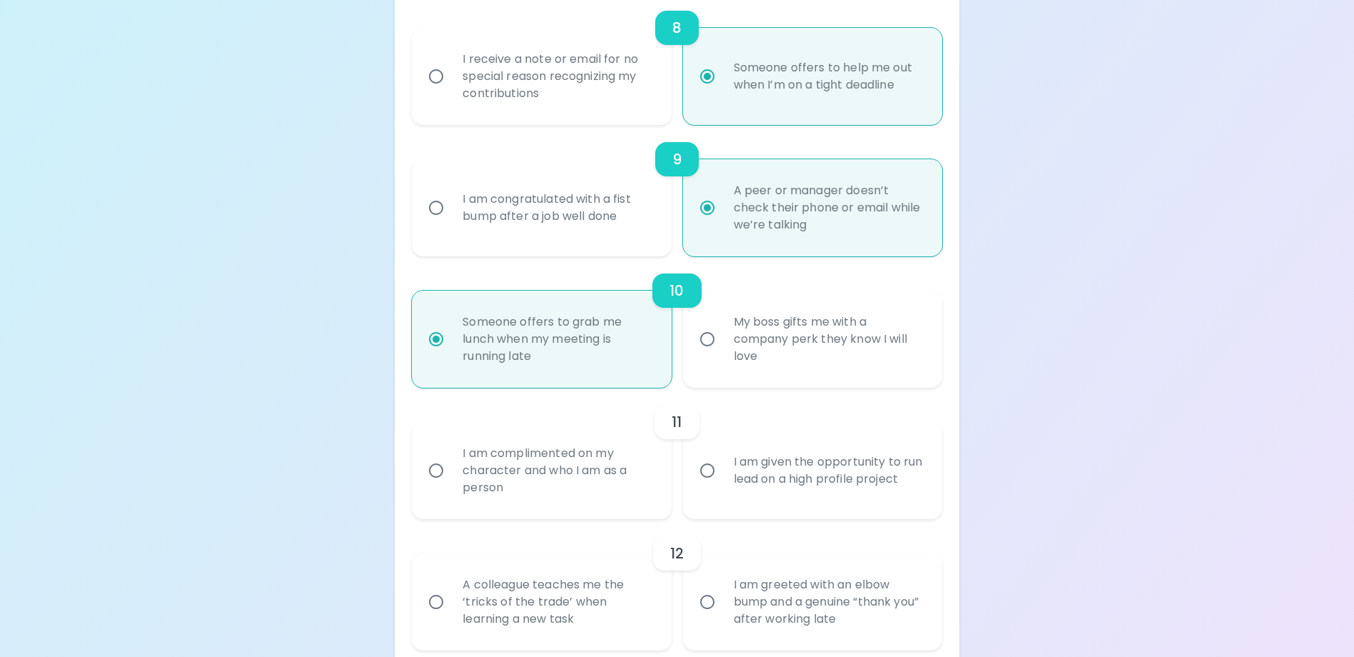
scroll to position [1326, 0]
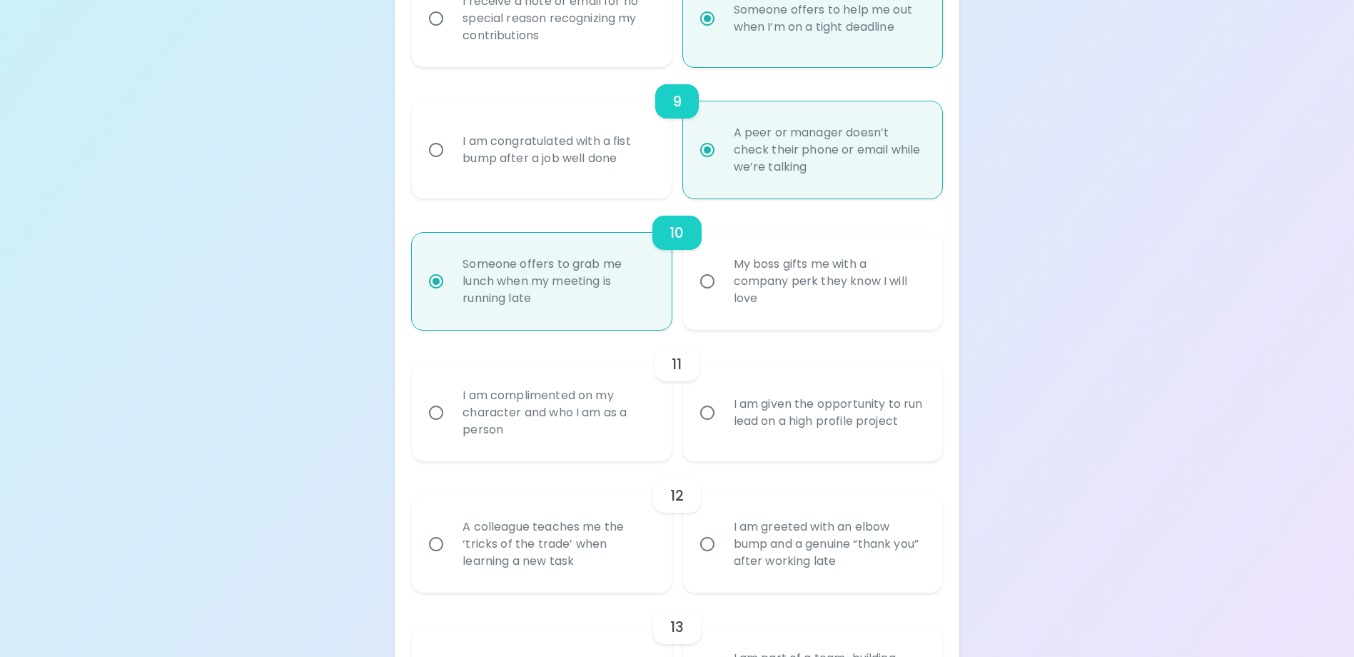
radio input "true"
click at [593, 455] on div "I am complimented on my character and who I am as a person" at bounding box center [557, 413] width 212 height 86
click at [451, 428] on input "I am complimented on my character and who I am as a person" at bounding box center [436, 413] width 30 height 30
radio input "false"
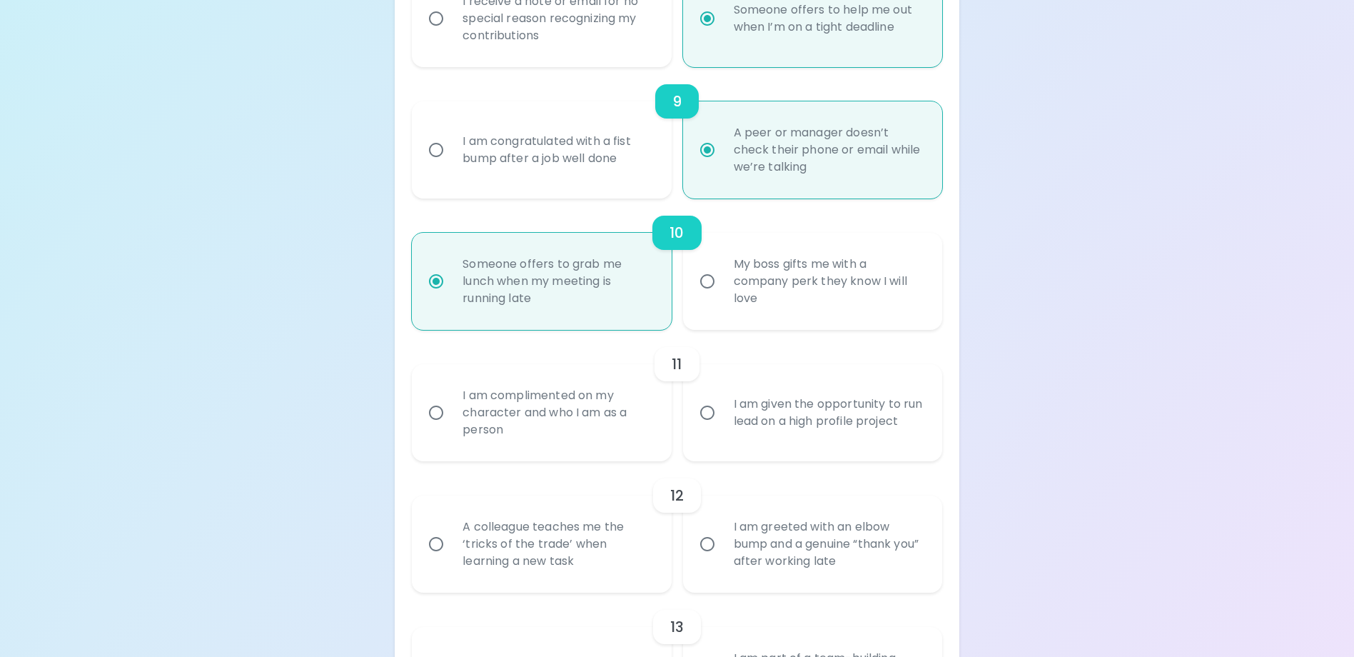
radio input "false"
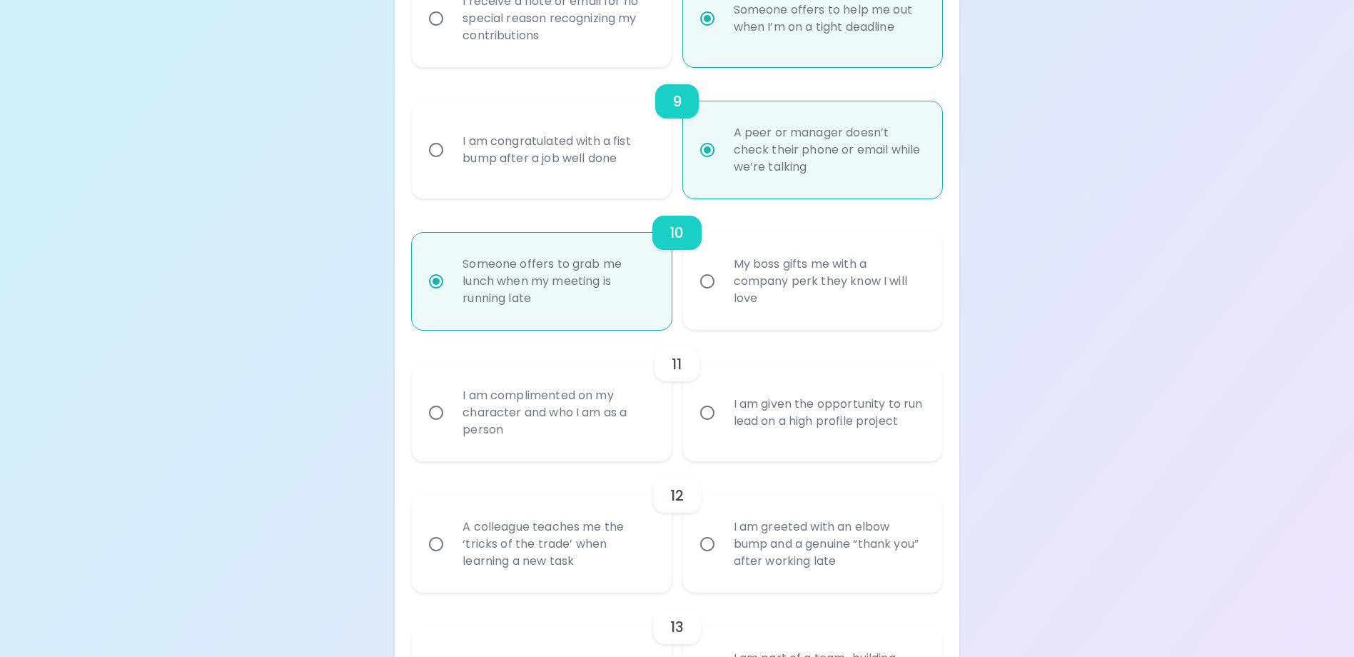
radio input "false"
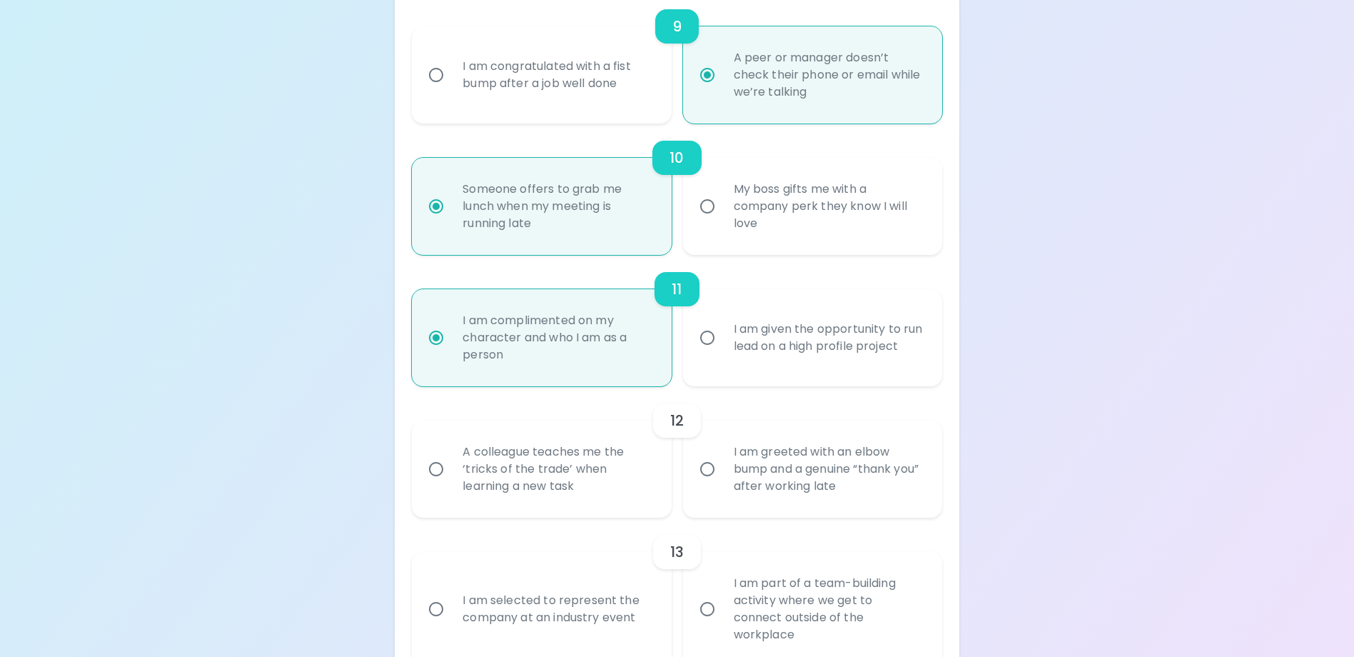
scroll to position [1440, 0]
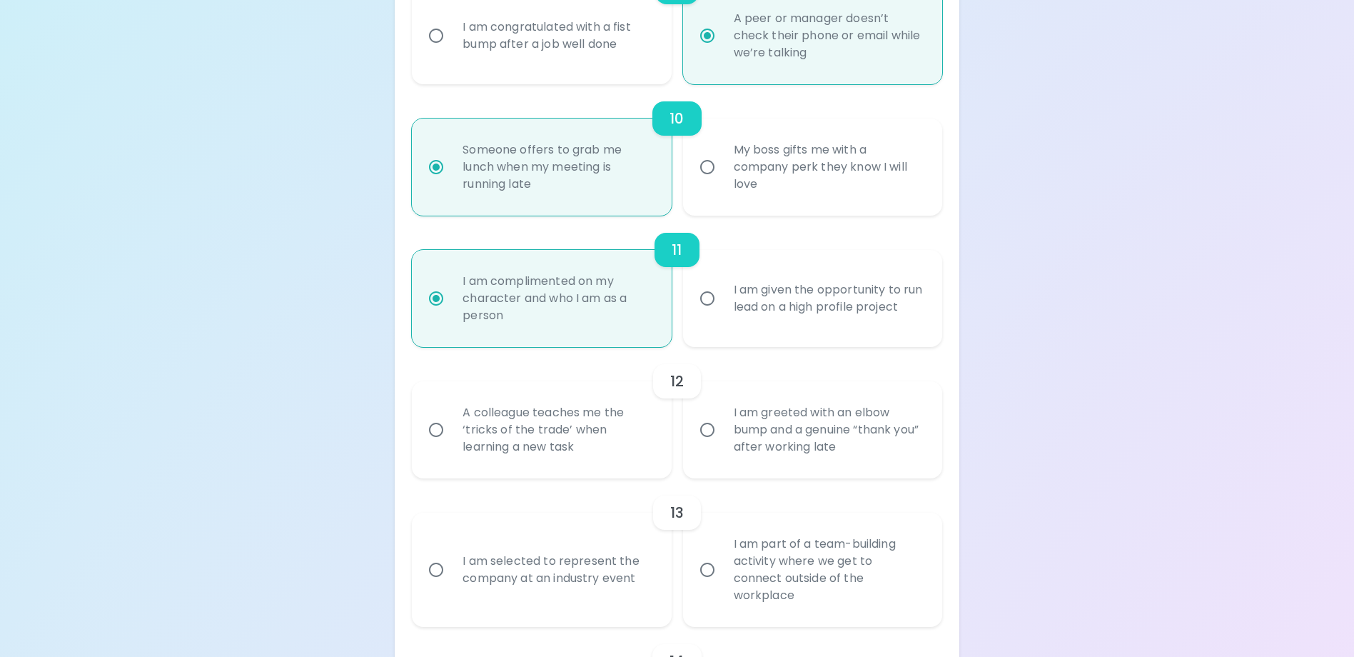
radio input "true"
click at [604, 473] on div "A colleague teaches me the ‘tricks of the trade’ when learning a new task" at bounding box center [557, 430] width 212 height 86
click at [451, 445] on input "A colleague teaches me the ‘tricks of the trade’ when learning a new task" at bounding box center [436, 430] width 30 height 30
radio input "false"
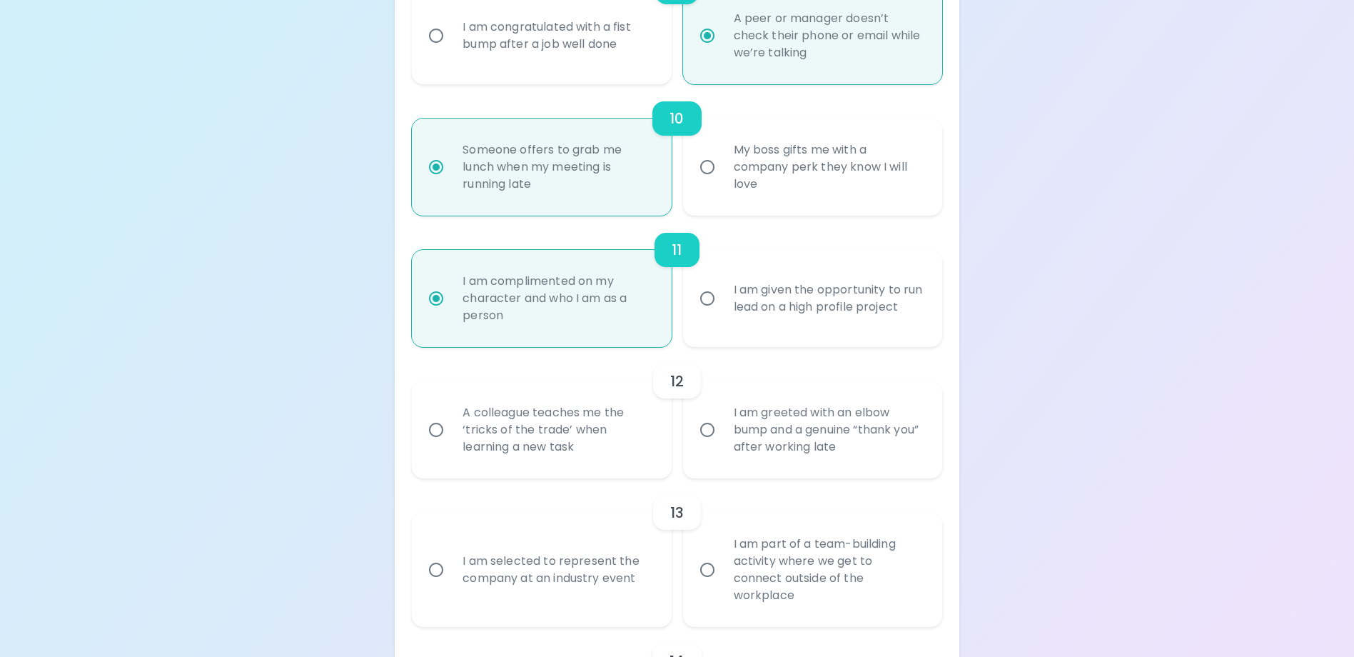
radio input "false"
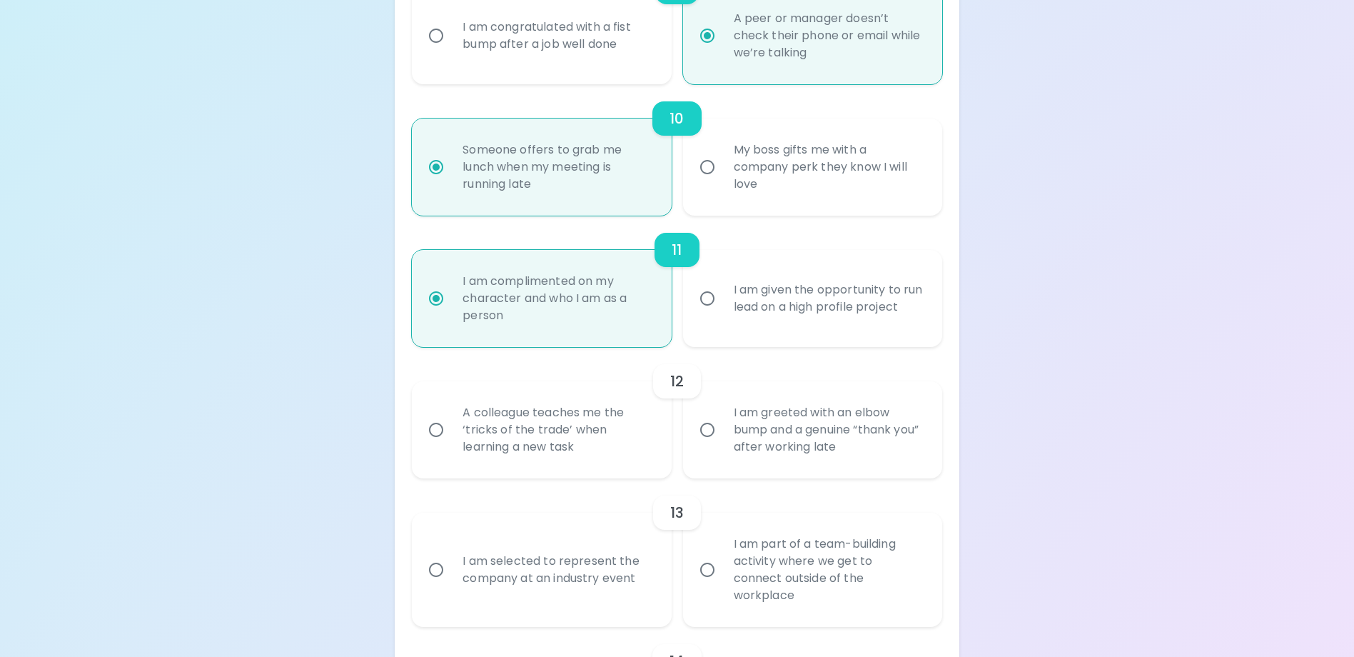
radio input "false"
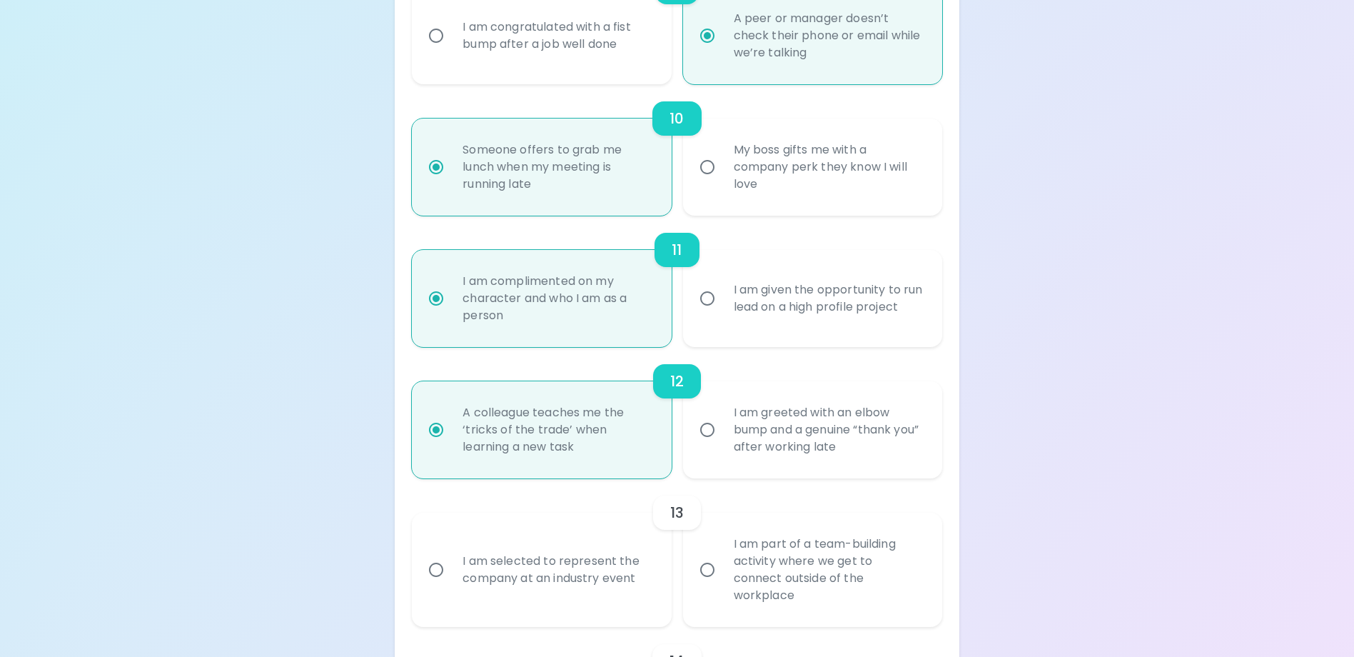
scroll to position [1554, 0]
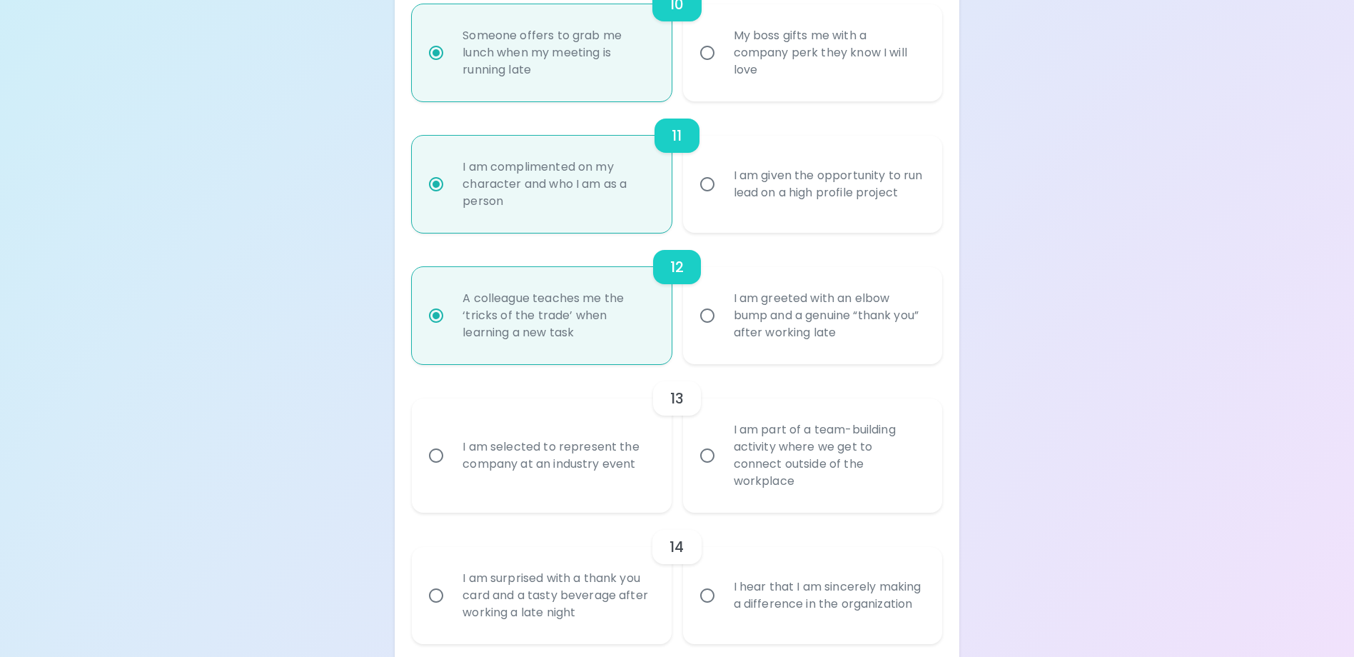
radio input "true"
click at [757, 487] on div "I am part of a team-building activity where we get to connect outside of the wo…" at bounding box center [828, 455] width 212 height 103
click at [722, 470] on input "I am part of a team-building activity where we get to connect outside of the wo…" at bounding box center [707, 455] width 30 height 30
radio input "false"
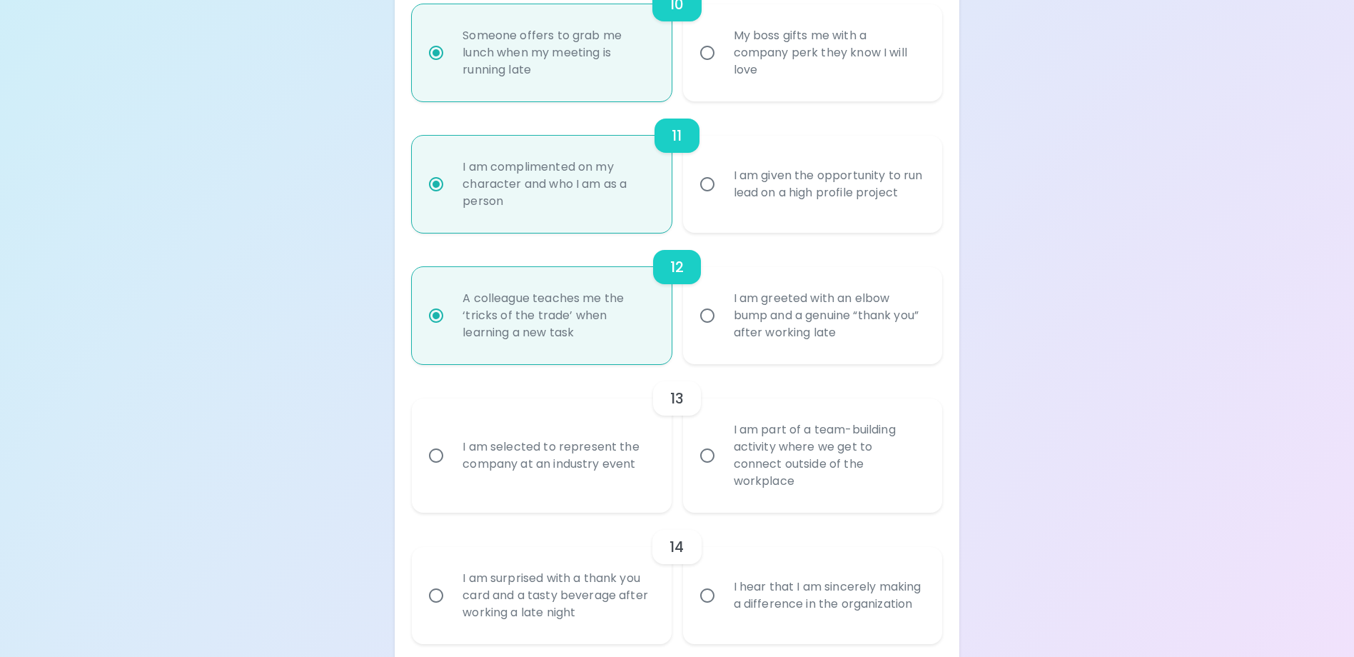
radio input "false"
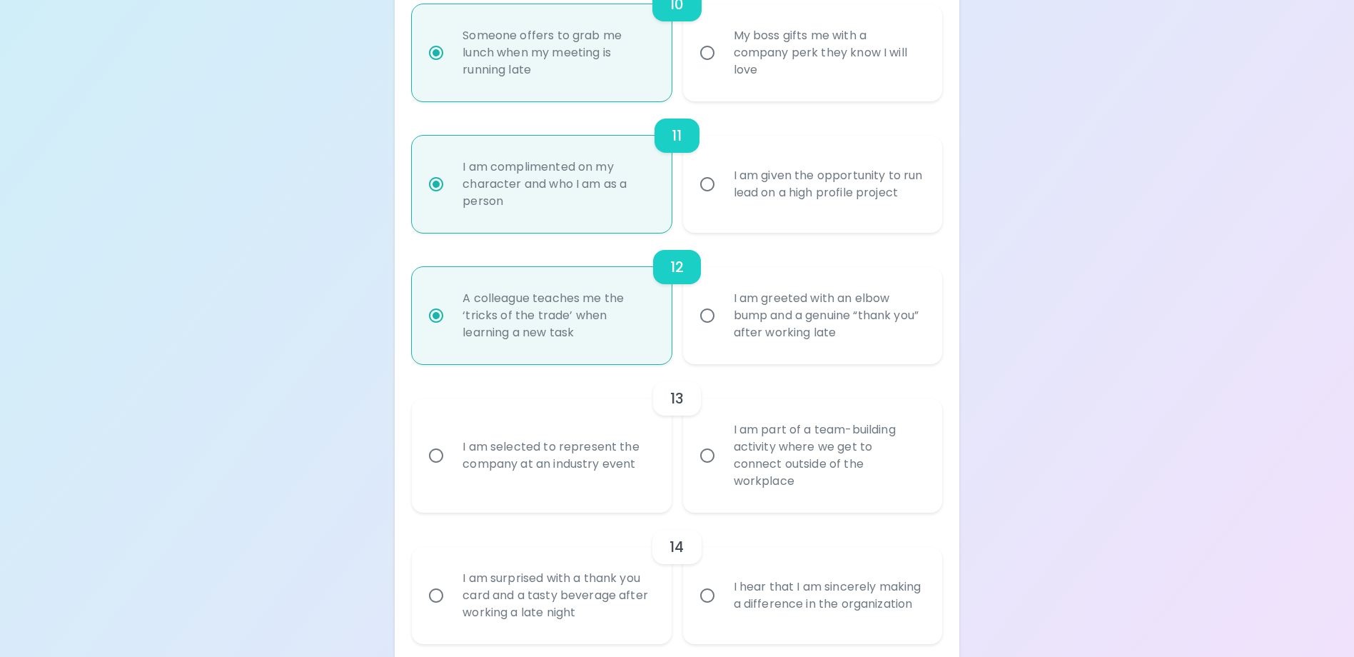
radio input "false"
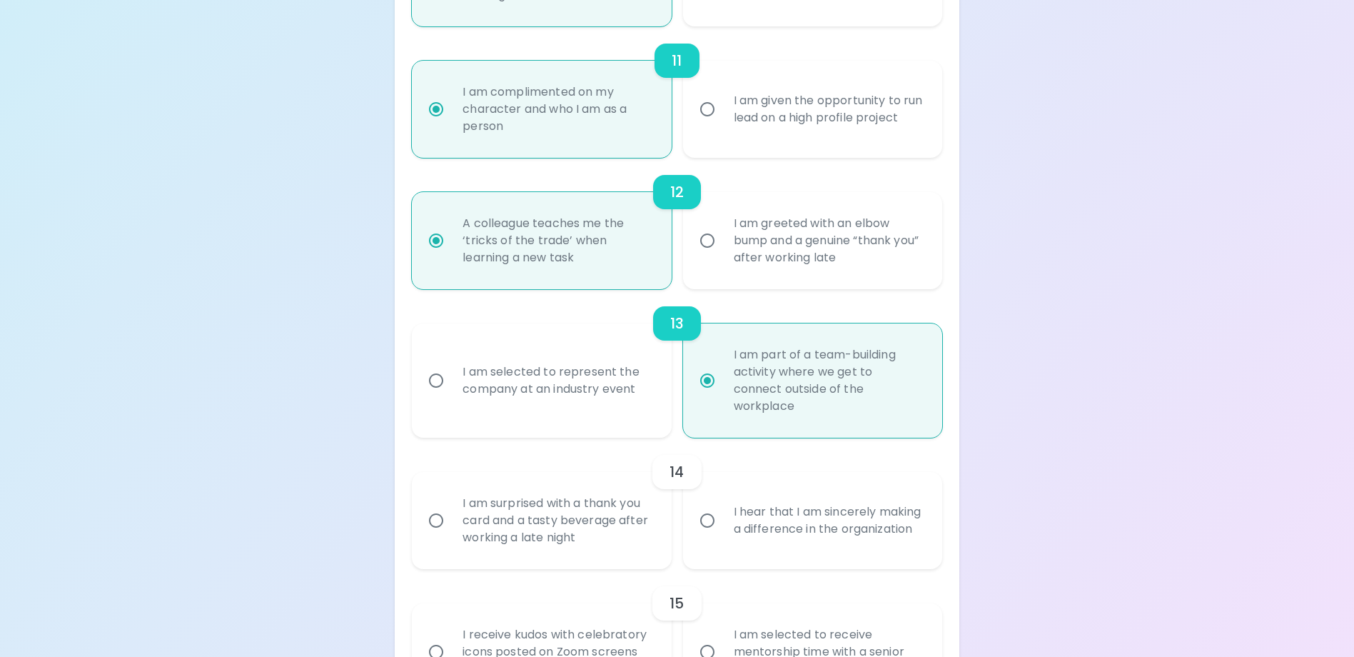
scroll to position [1668, 0]
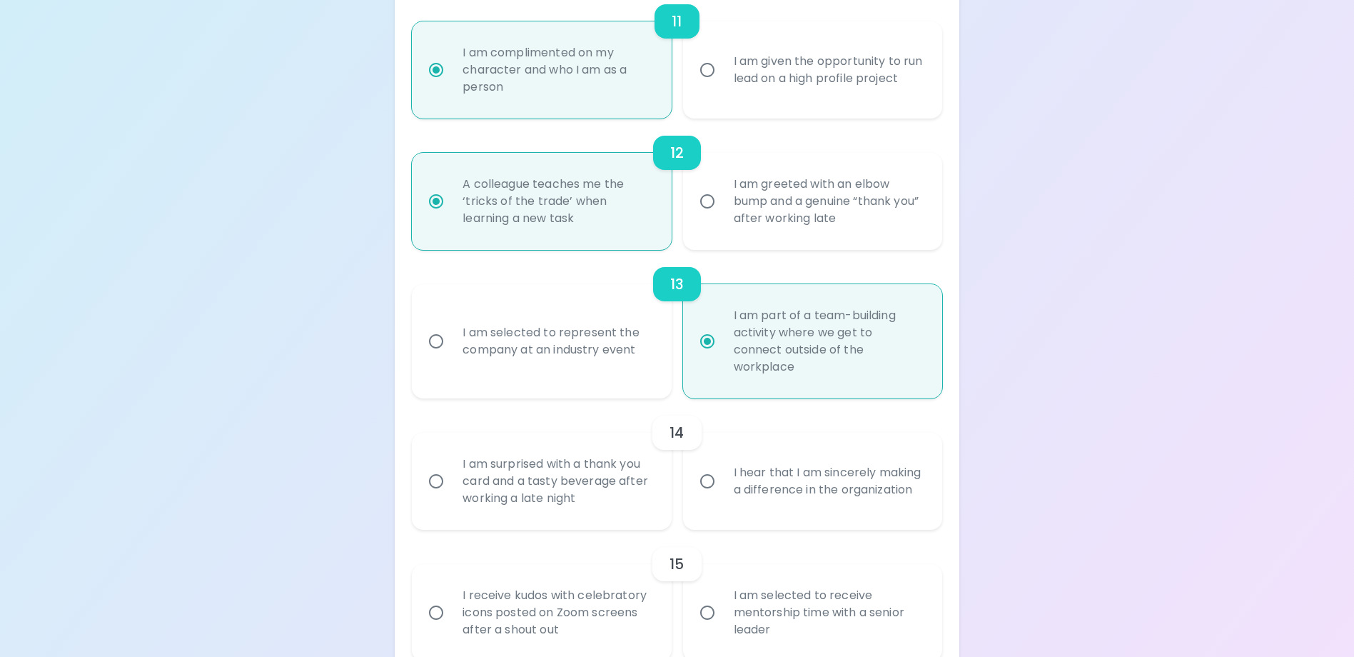
radio input "true"
click at [838, 510] on div "I hear that I am sincerely making a difference in the organization" at bounding box center [828, 481] width 212 height 69
click at [722, 496] on input "I hear that I am sincerely making a difference in the organization" at bounding box center [707, 481] width 30 height 30
radio input "false"
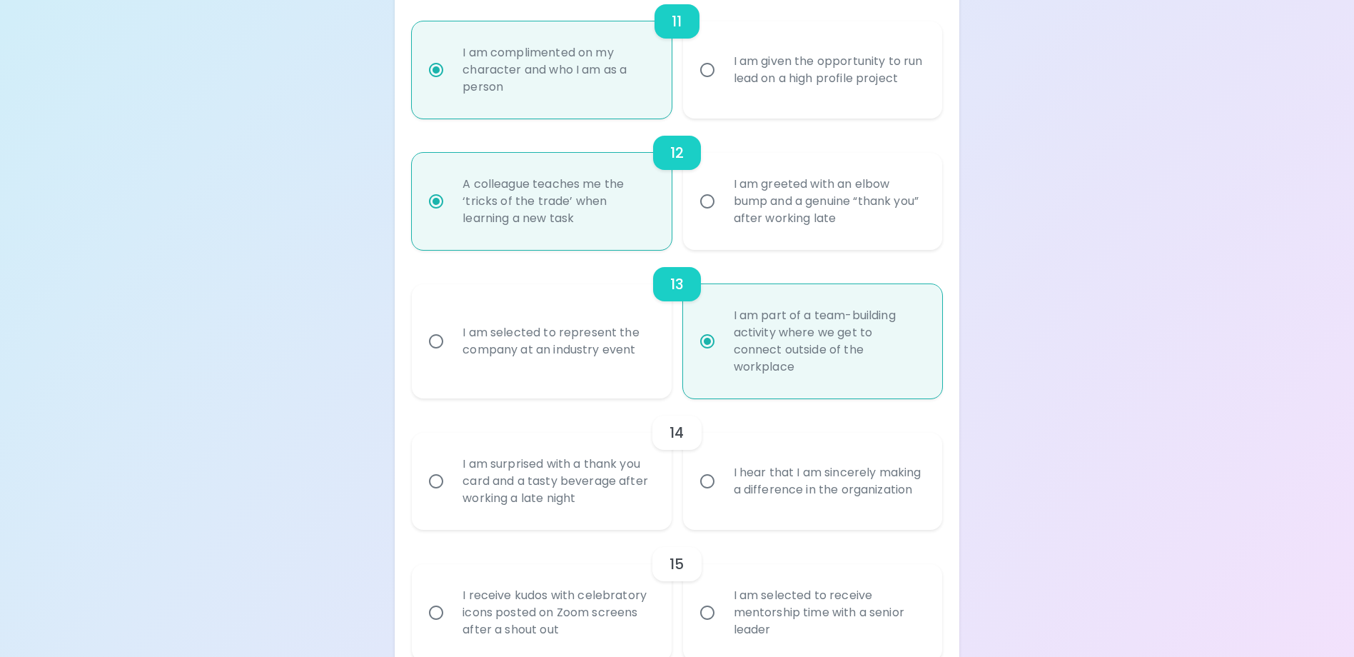
radio input "false"
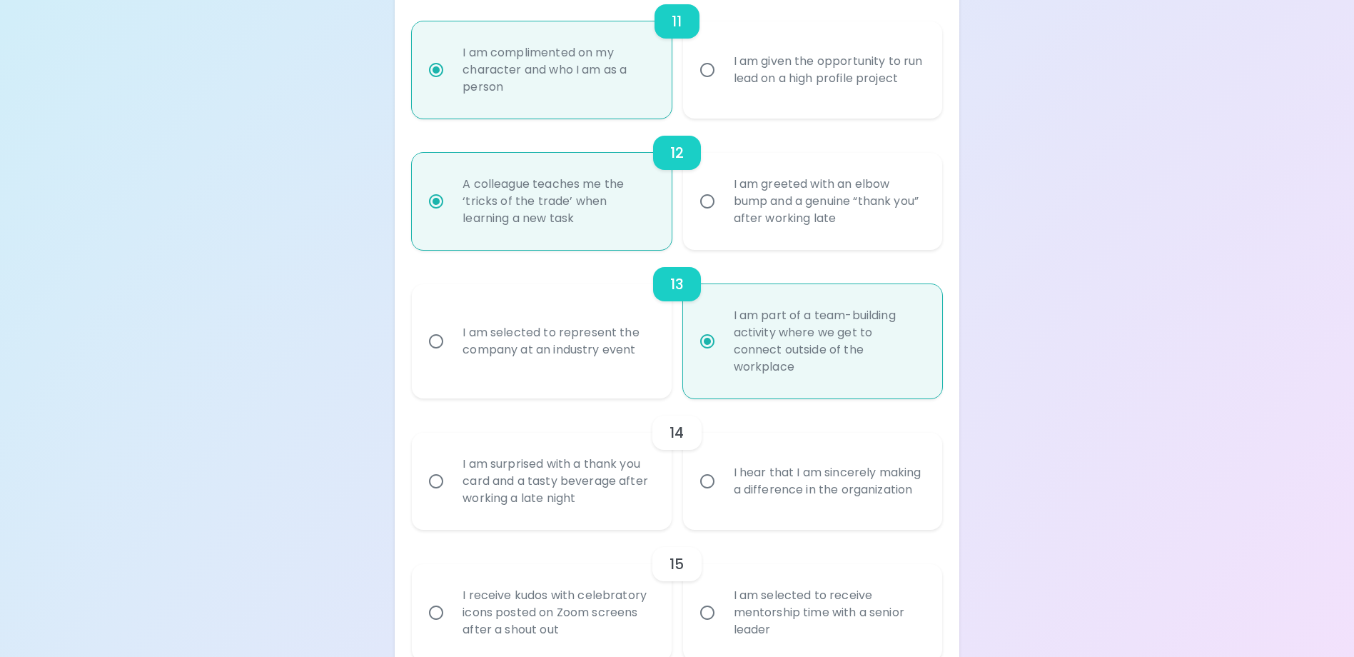
radio input "false"
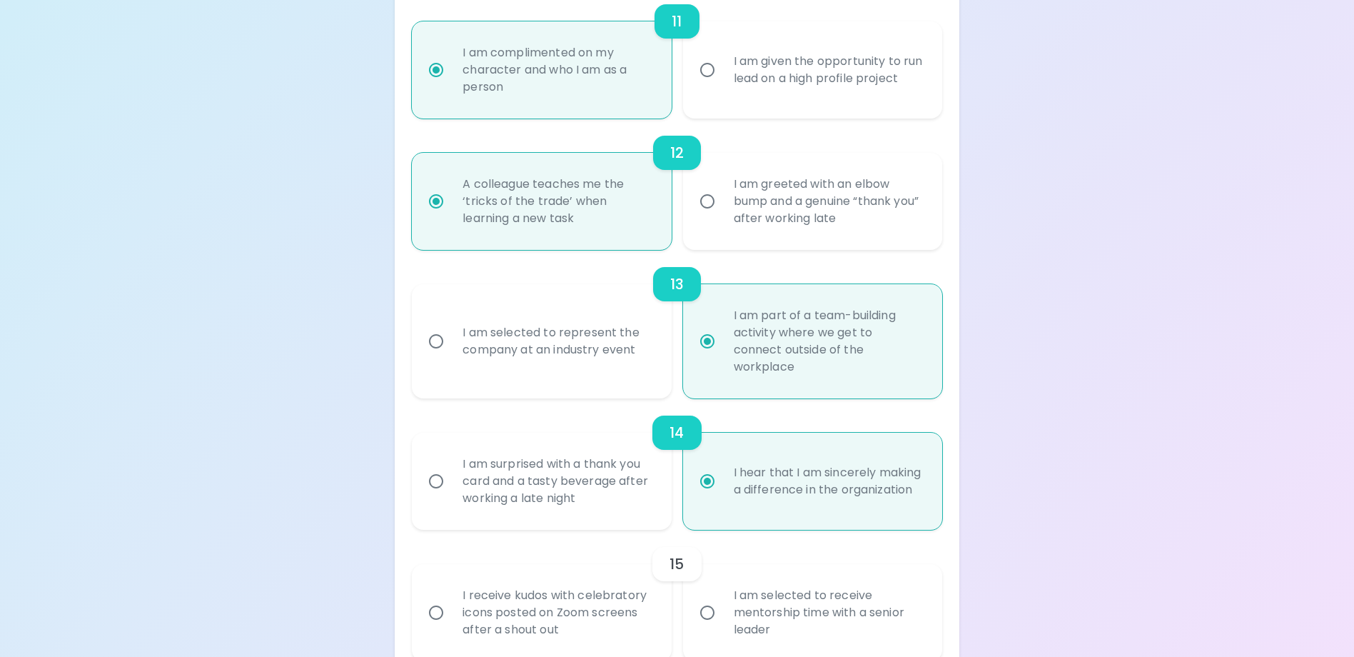
scroll to position [1742, 0]
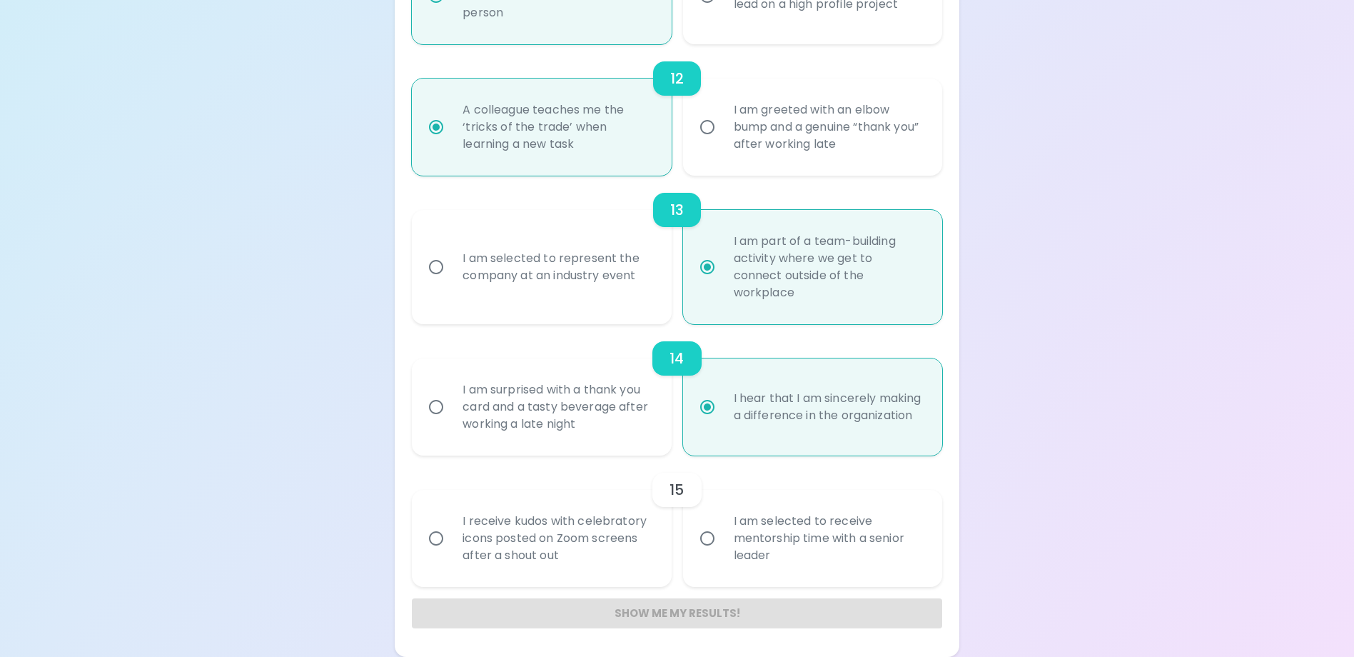
radio input "true"
click at [734, 540] on div "I am selected to receive mentorship time with a senior leader" at bounding box center [828, 538] width 212 height 86
click at [722, 540] on input "I am selected to receive mentorship time with a senior leader" at bounding box center [707, 538] width 30 height 30
radio input "false"
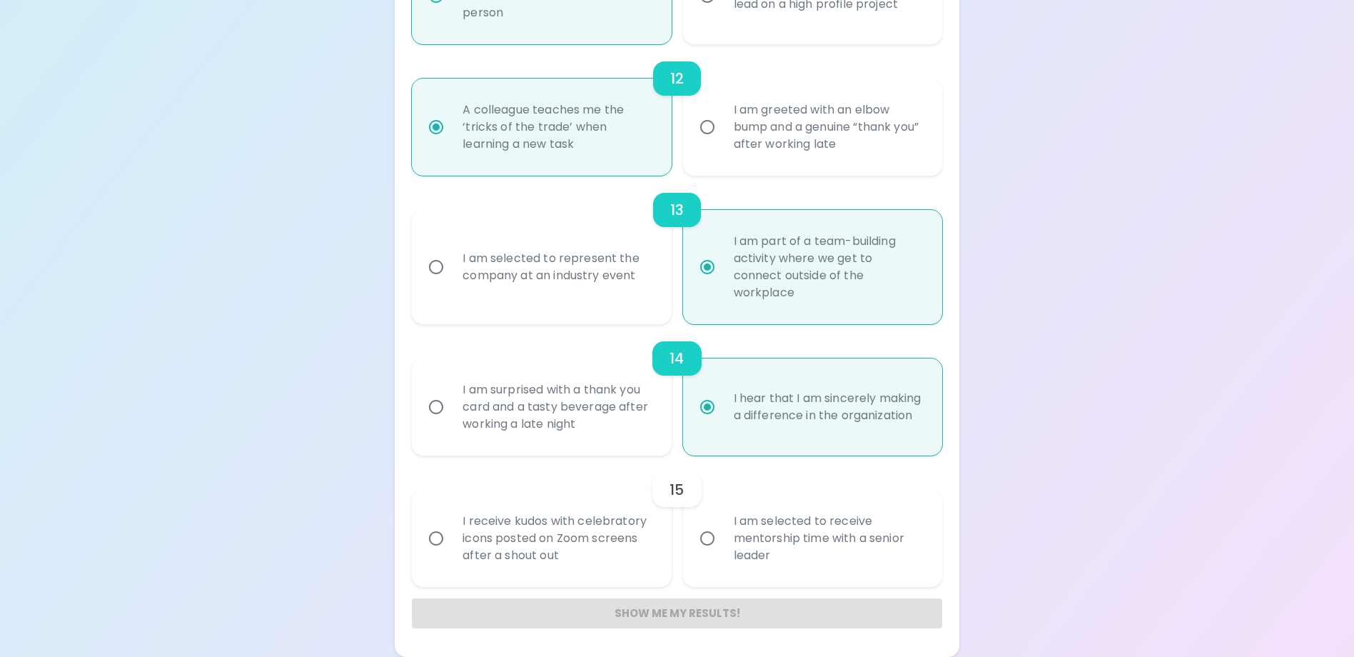
radio input "false"
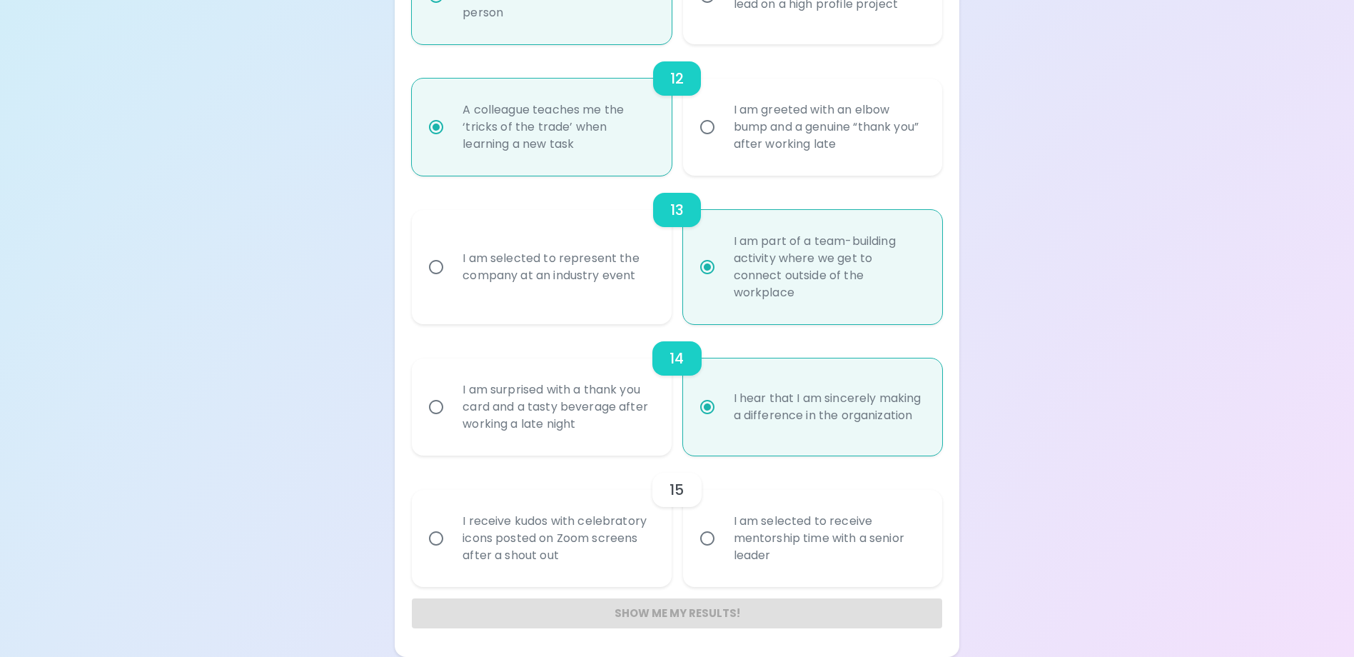
radio input "false"
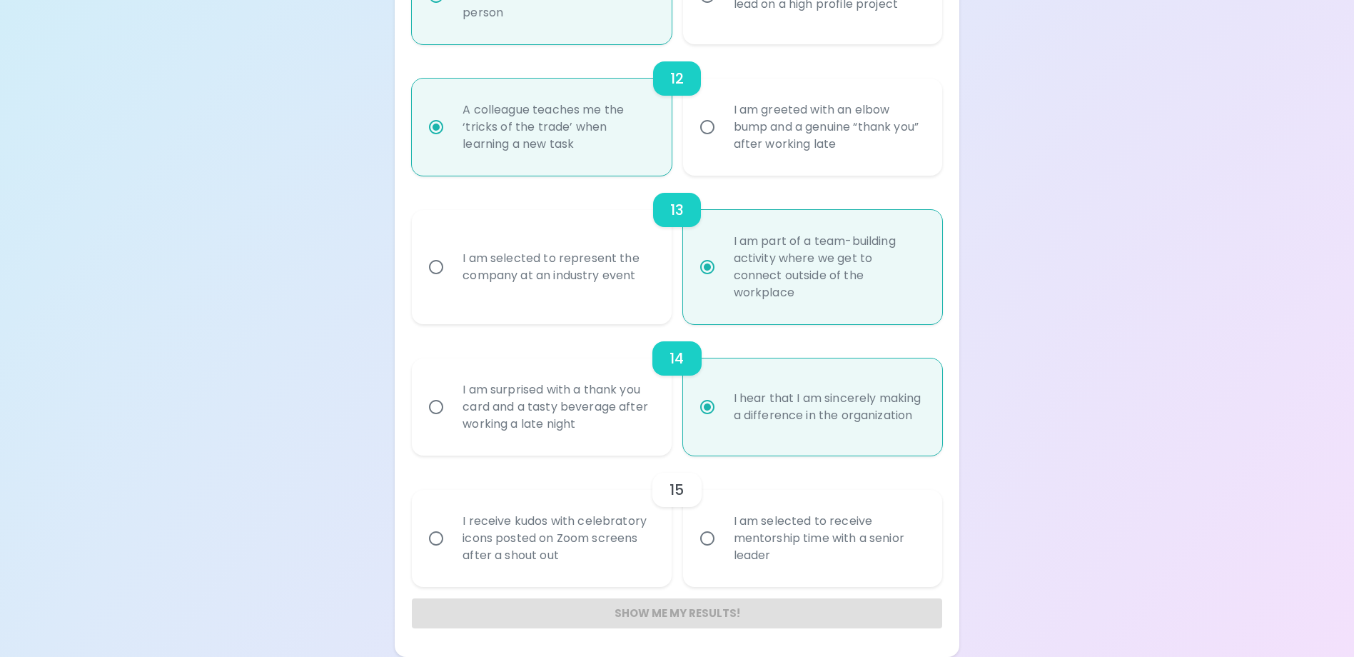
radio input "false"
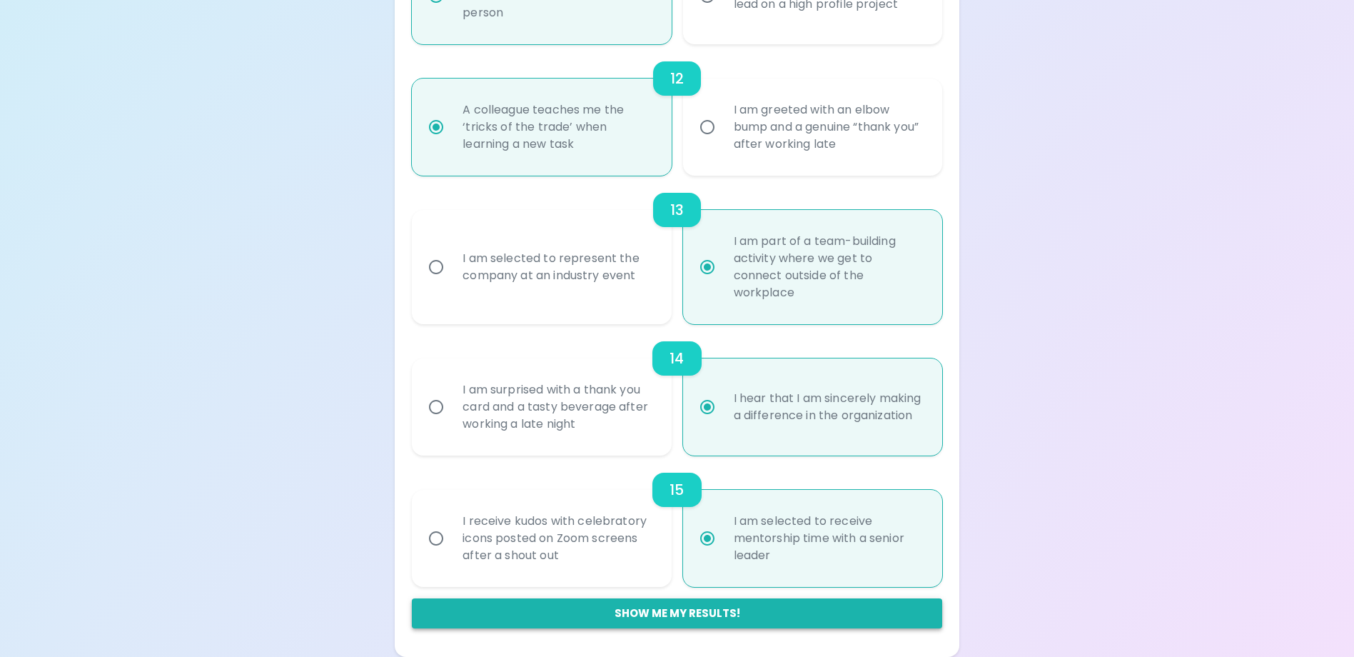
radio input "true"
click at [689, 617] on button "Show me my results!" at bounding box center [677, 613] width 530 height 30
radio input "false"
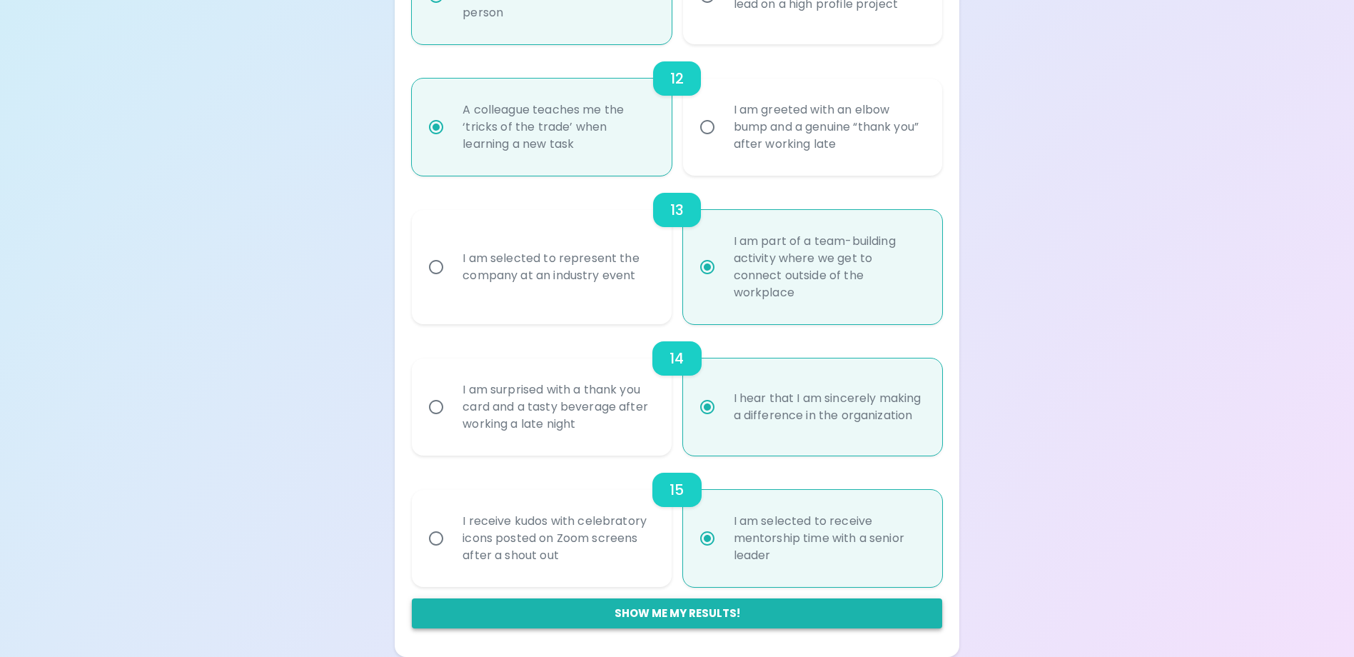
radio input "false"
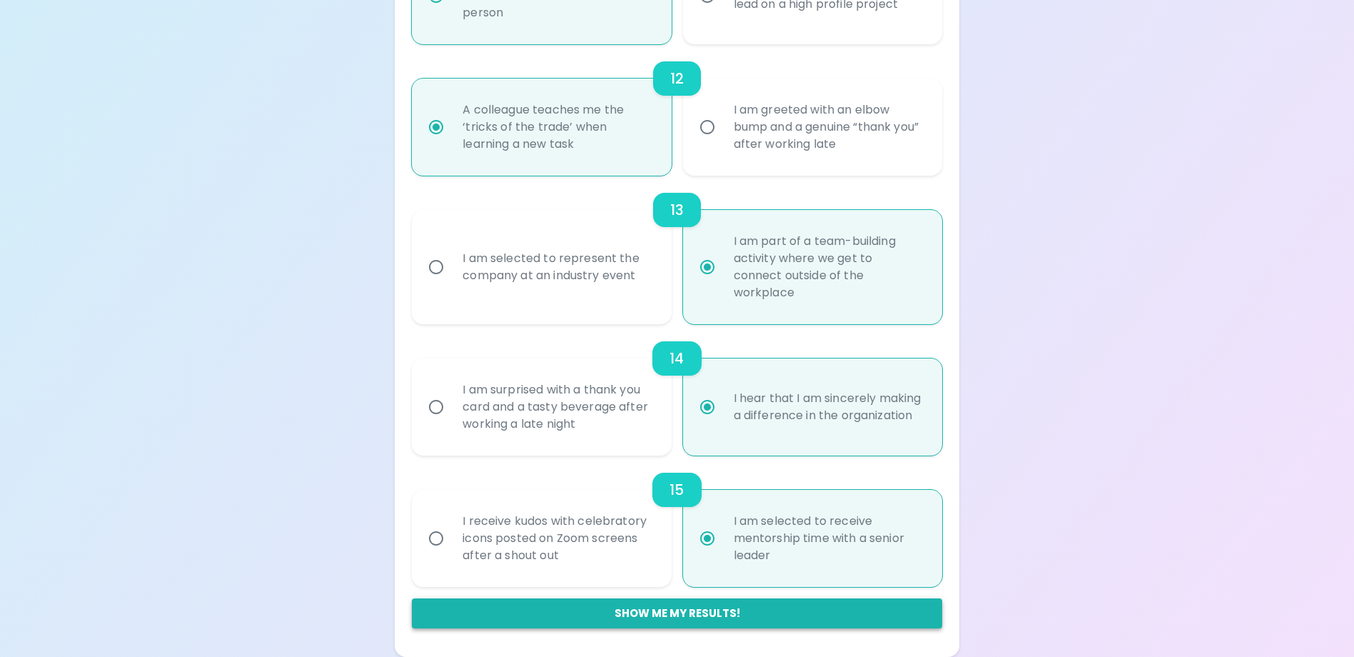
radio input "false"
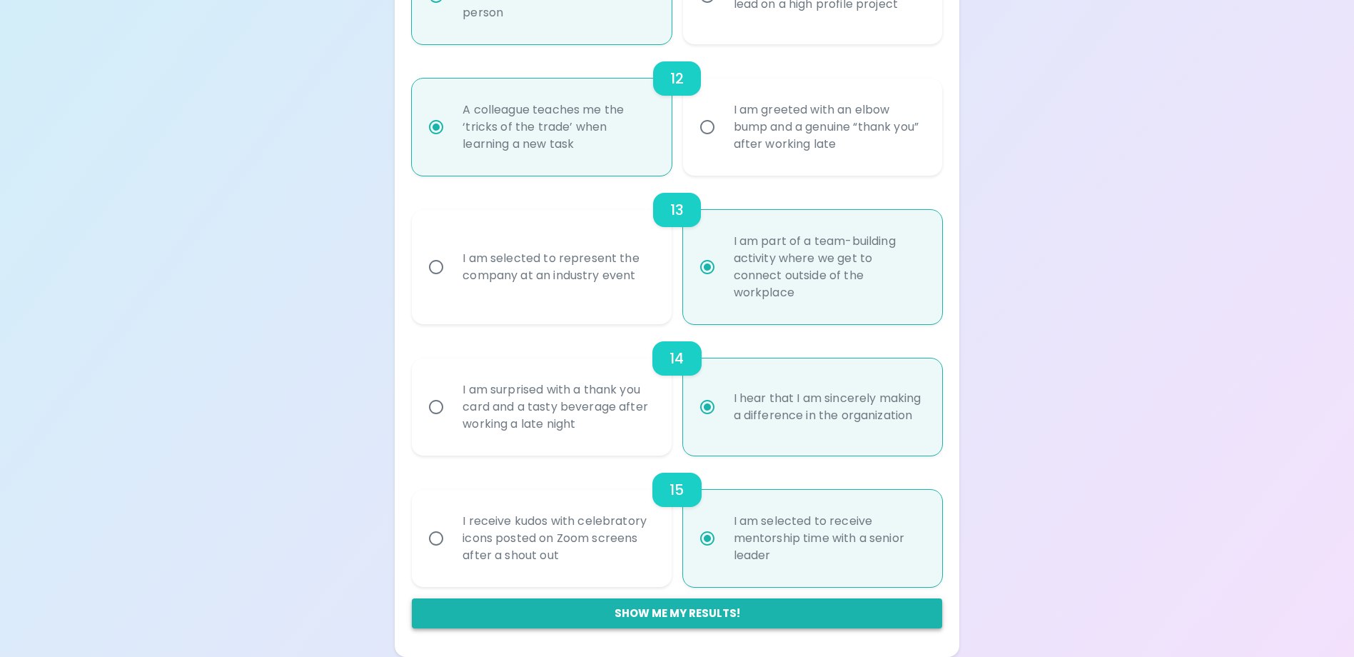
radio input "false"
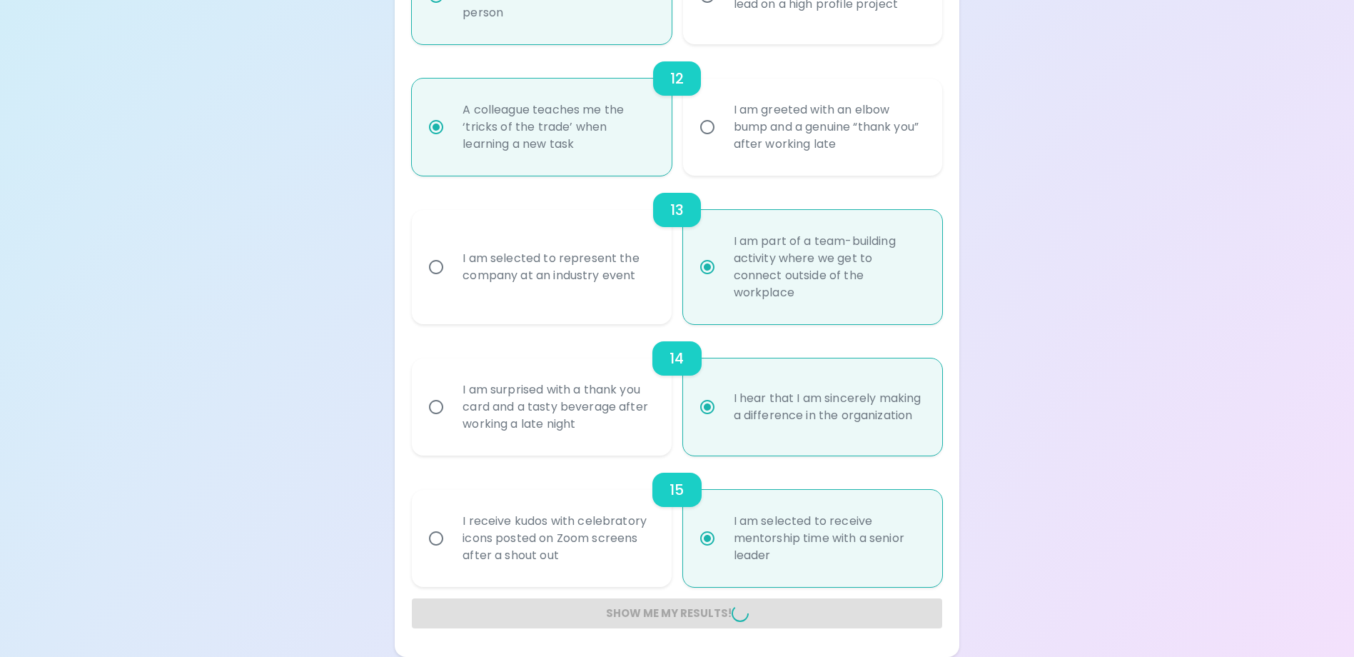
radio input "false"
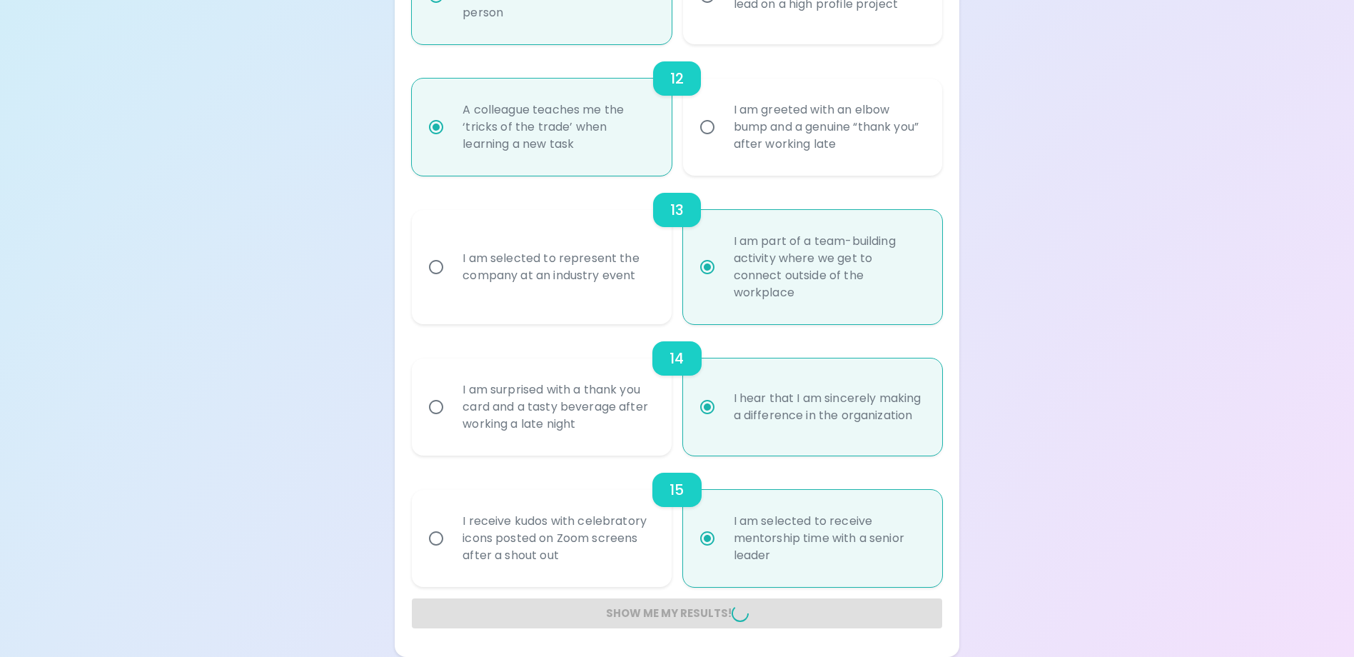
radio input "false"
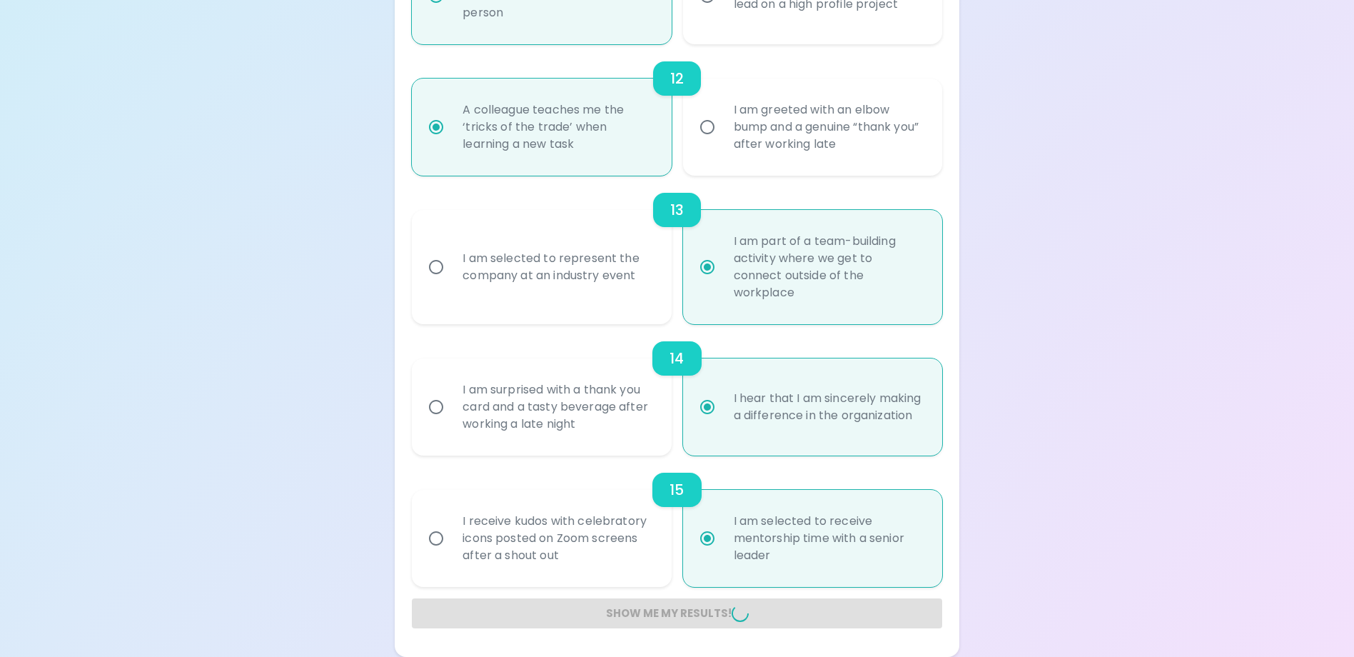
radio input "false"
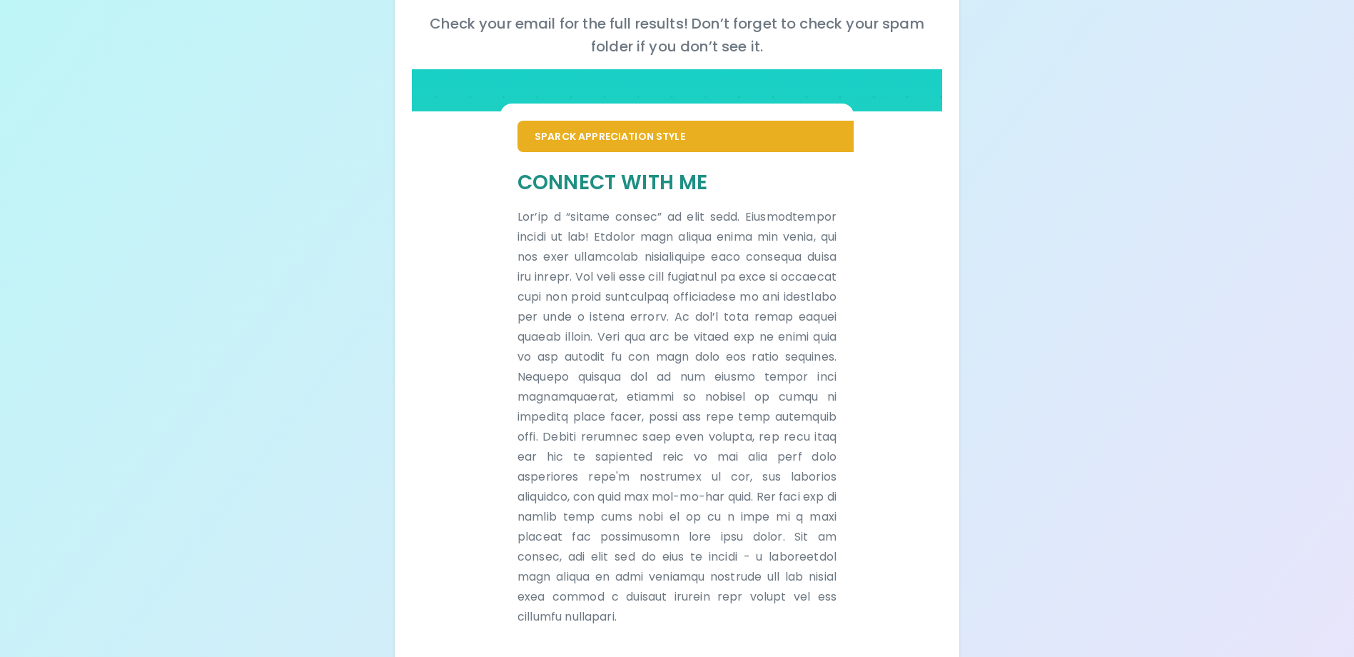
scroll to position [0, 0]
